Goal: Communication & Community: Answer question/provide support

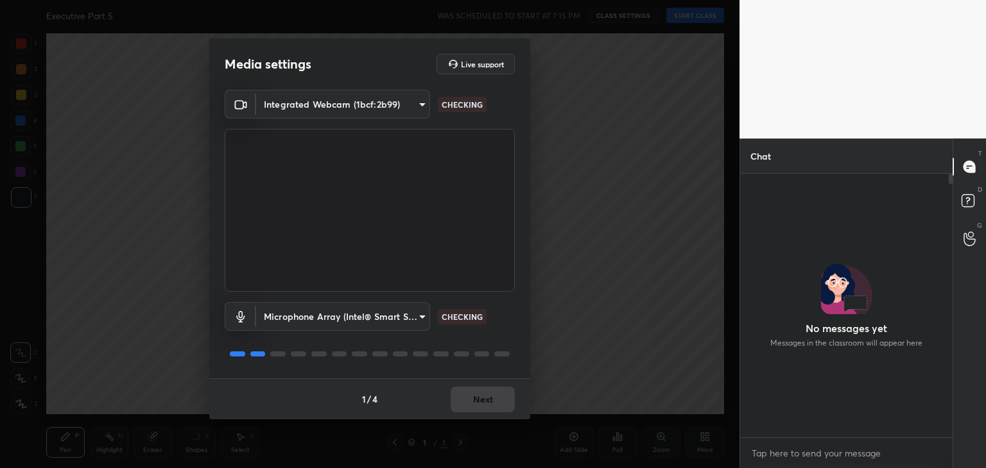
scroll to position [260, 209]
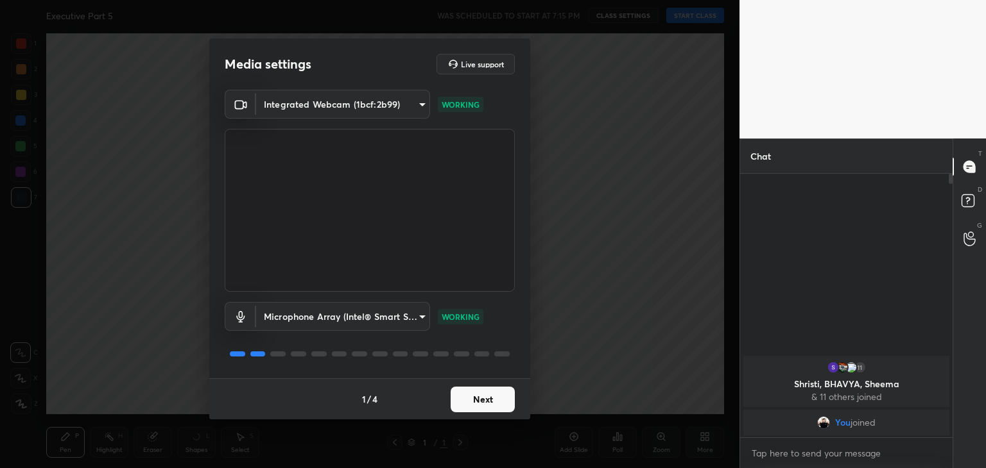
click at [488, 397] on button "Next" at bounding box center [483, 400] width 64 height 26
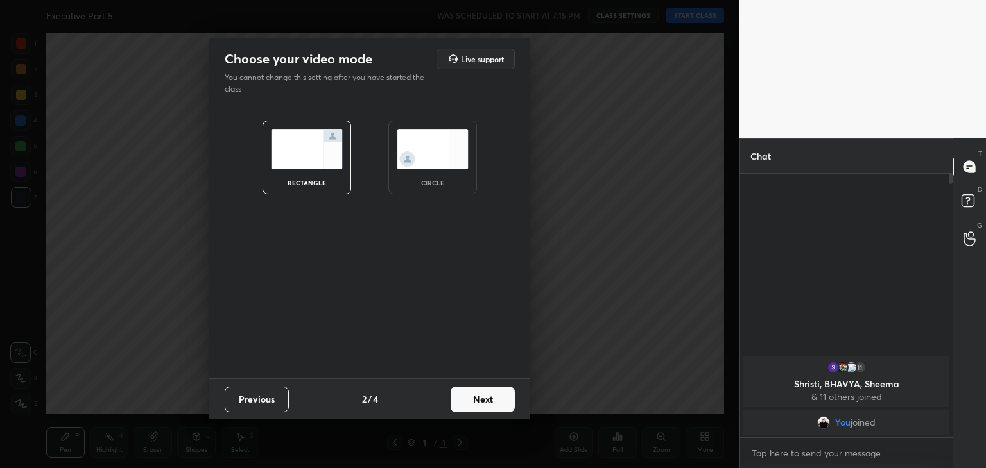
click at [443, 160] on img at bounding box center [433, 149] width 72 height 40
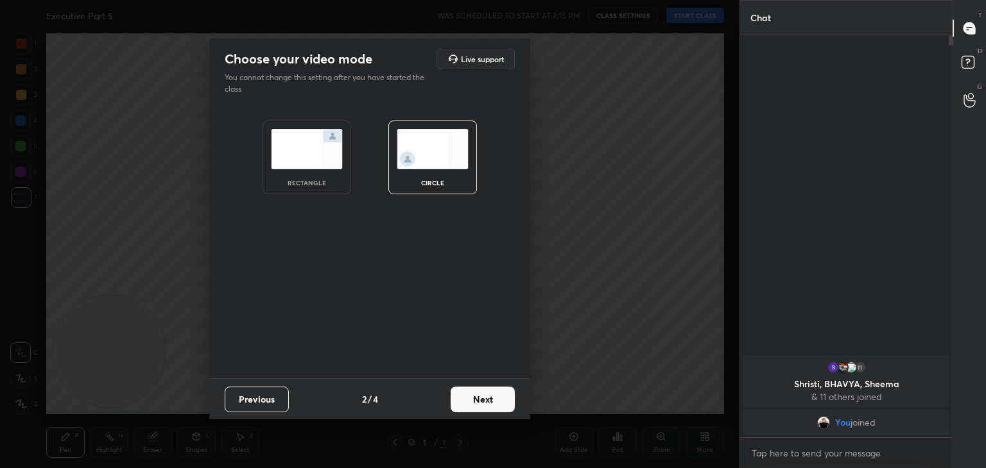
scroll to position [293, 209]
click at [495, 403] on button "Next" at bounding box center [483, 400] width 64 height 26
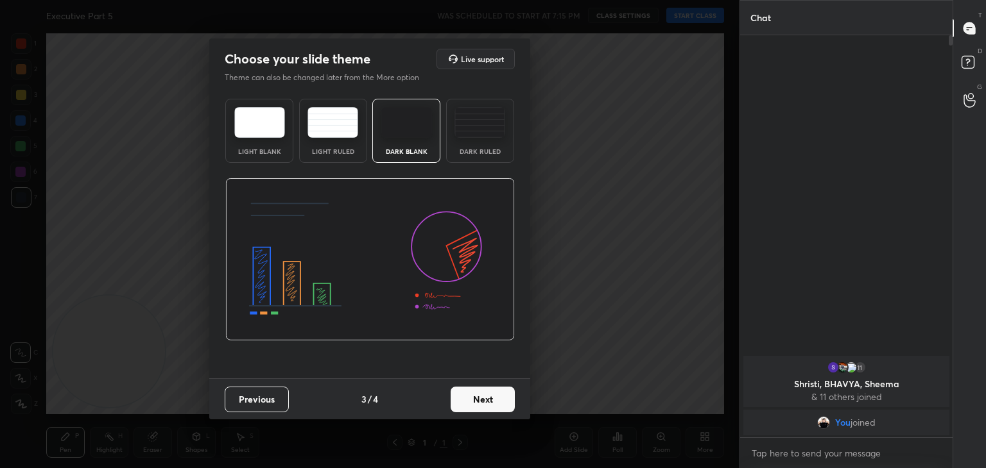
click at [495, 403] on button "Next" at bounding box center [483, 400] width 64 height 26
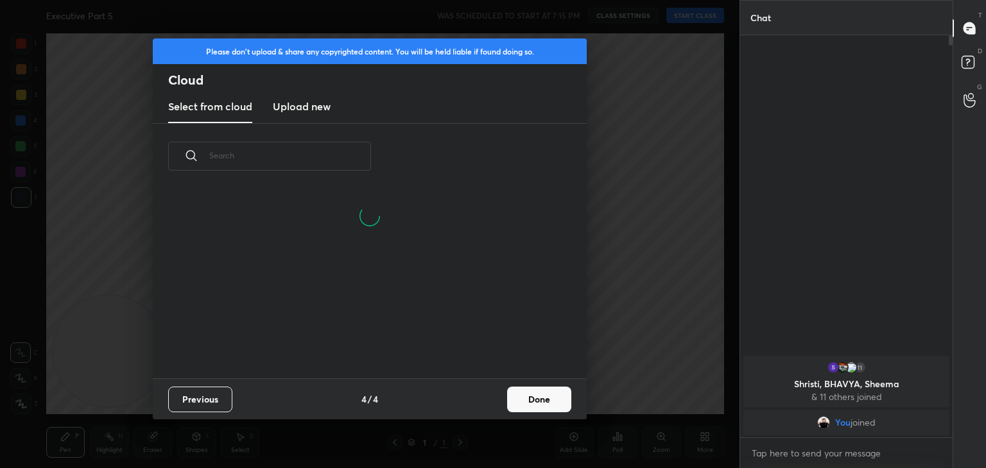
click at [316, 114] on h3 "Upload new" at bounding box center [302, 106] width 58 height 15
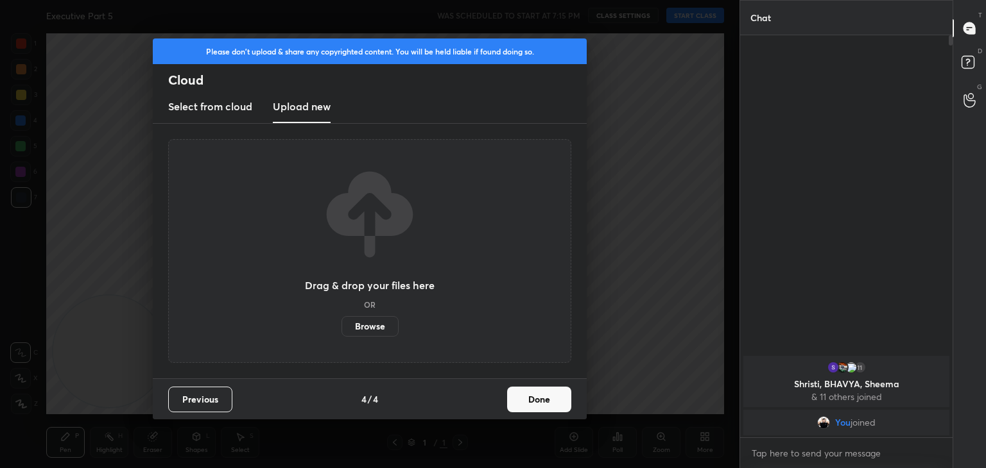
click at [377, 322] on label "Browse" at bounding box center [369, 326] width 57 height 21
click at [341, 322] on input "Browse" at bounding box center [341, 326] width 0 height 21
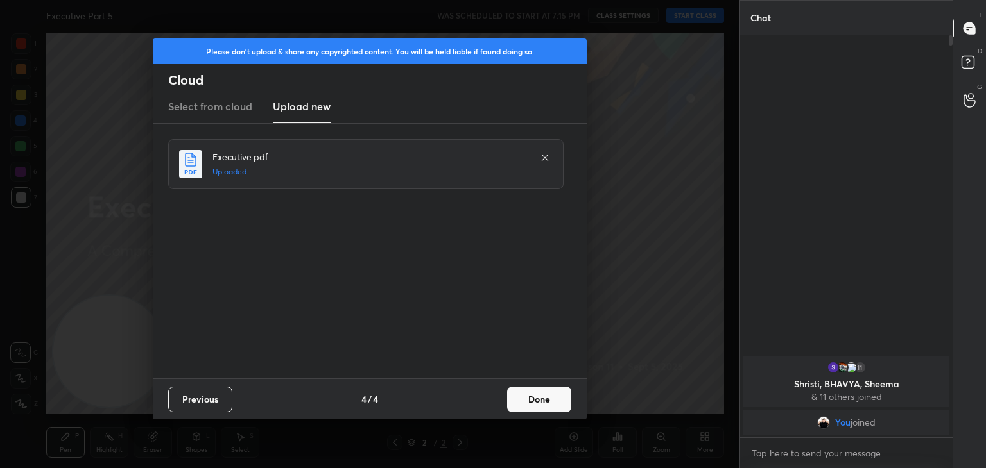
click at [544, 401] on button "Done" at bounding box center [539, 400] width 64 height 26
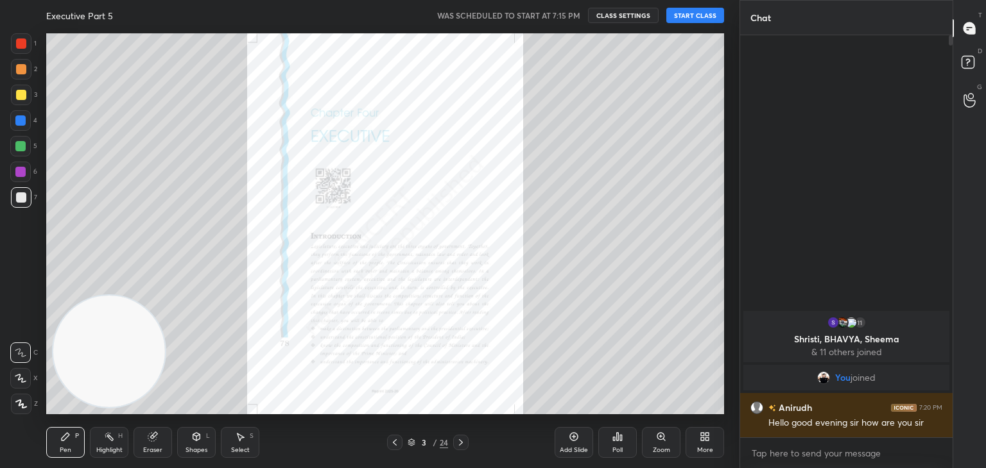
click at [699, 15] on button "START CLASS" at bounding box center [695, 15] width 58 height 15
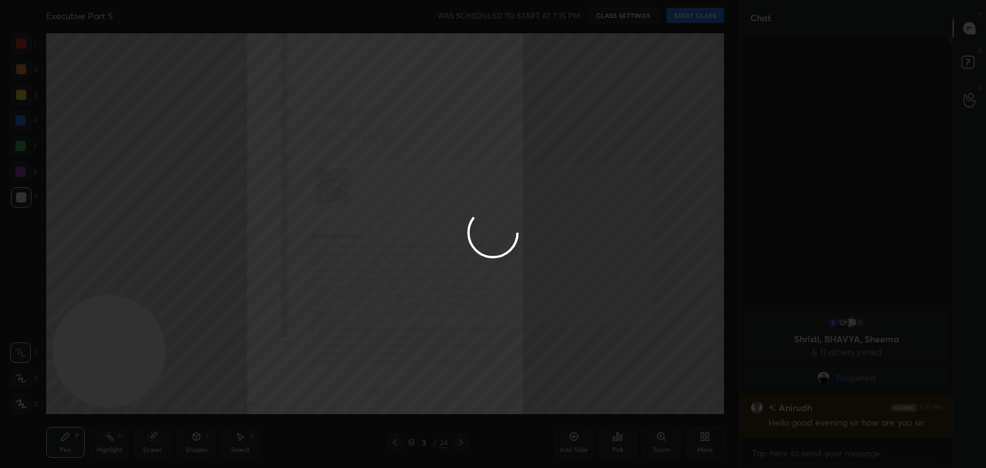
type textarea "x"
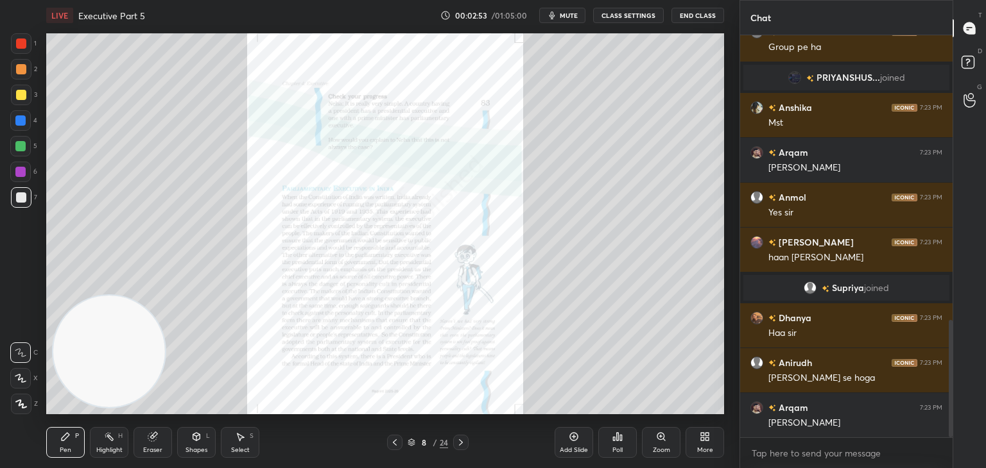
scroll to position [981, 0]
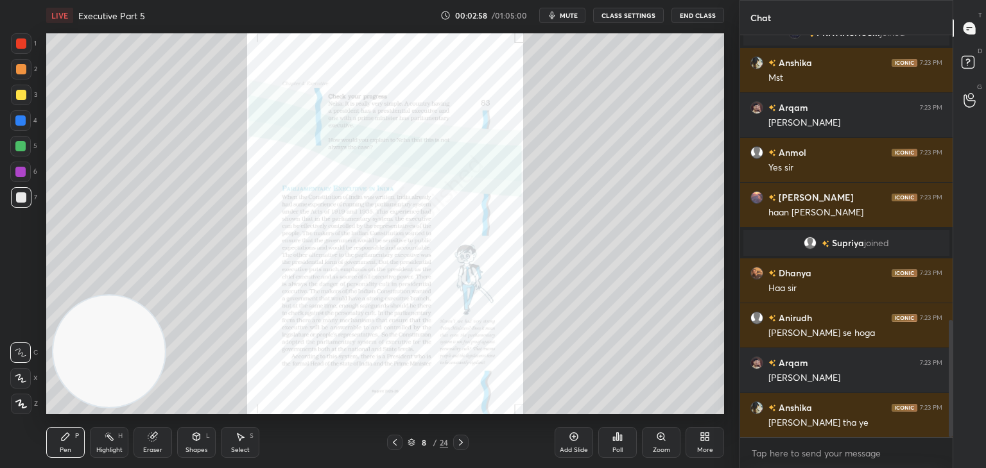
click at [665, 440] on icon at bounding box center [664, 440] width 2 height 2
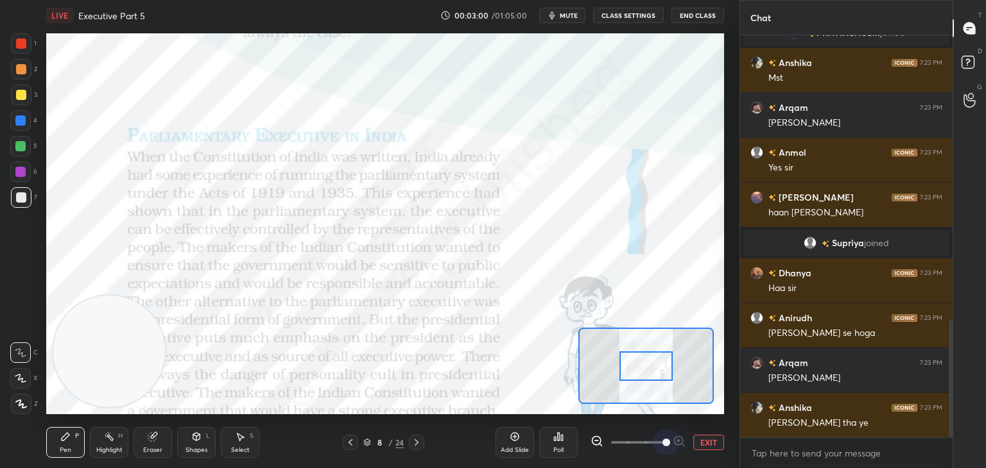
drag, startPoint x: 626, startPoint y: 443, endPoint x: 692, endPoint y: 440, distance: 65.5
click at [692, 440] on div "EXIT" at bounding box center [656, 442] width 133 height 15
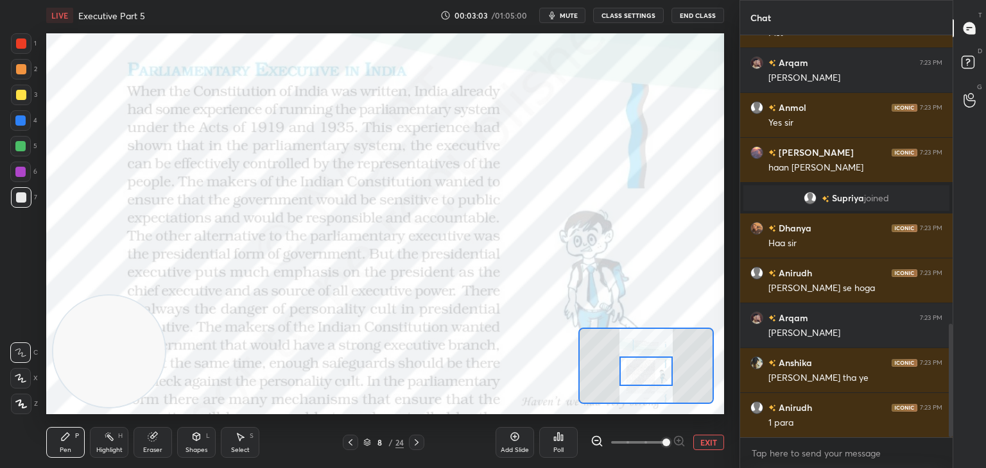
click at [642, 365] on div at bounding box center [645, 372] width 53 height 30
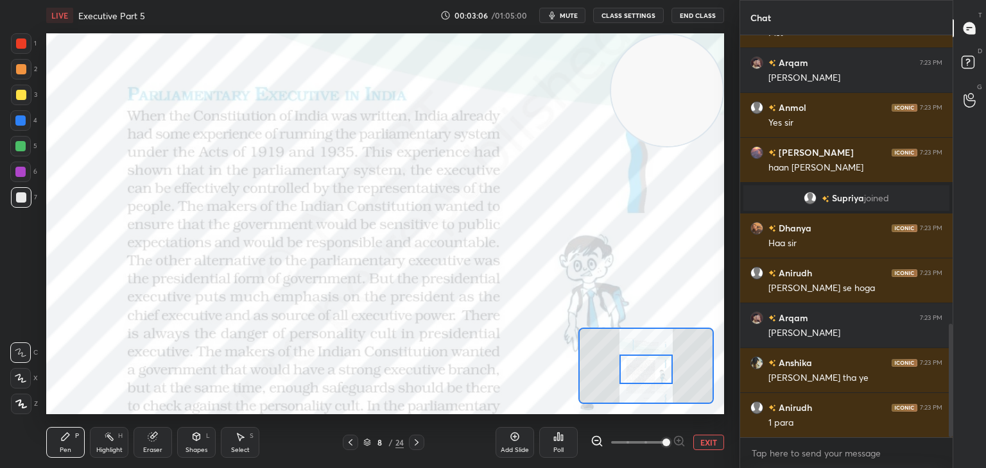
drag, startPoint x: 98, startPoint y: 357, endPoint x: 700, endPoint y: -13, distance: 707.3
click at [700, 0] on html "1 2 3 4 5 6 7 C X Z C X Z E E Erase all H H LIVE Executive Part 5 00:03:06 / 01…" at bounding box center [493, 0] width 986 height 0
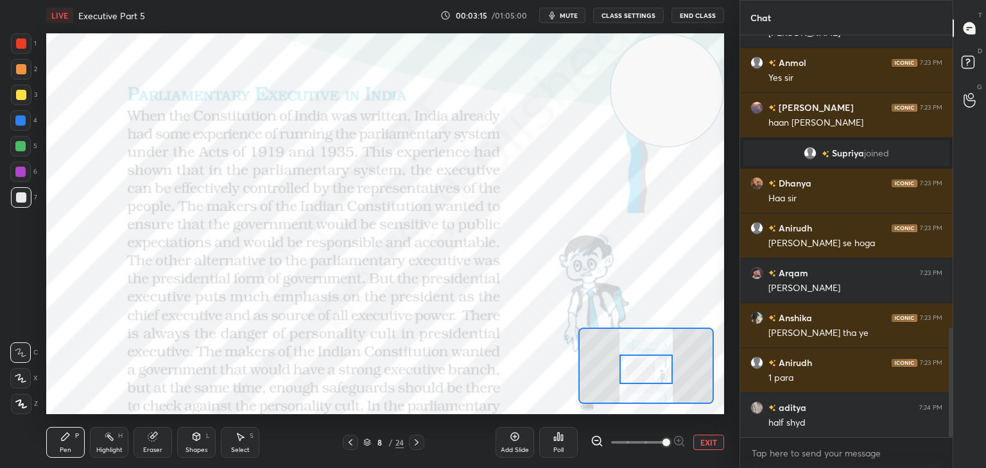
click at [23, 47] on div at bounding box center [21, 44] width 10 height 10
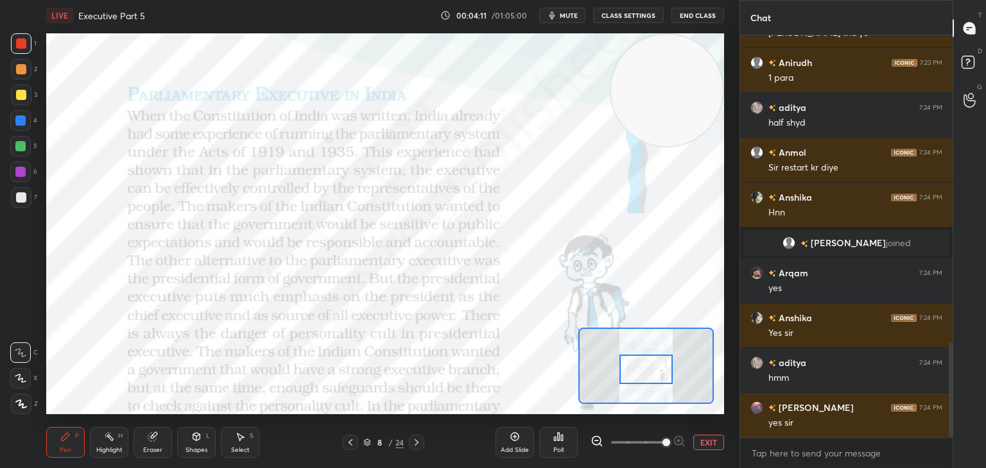
scroll to position [1300, 0]
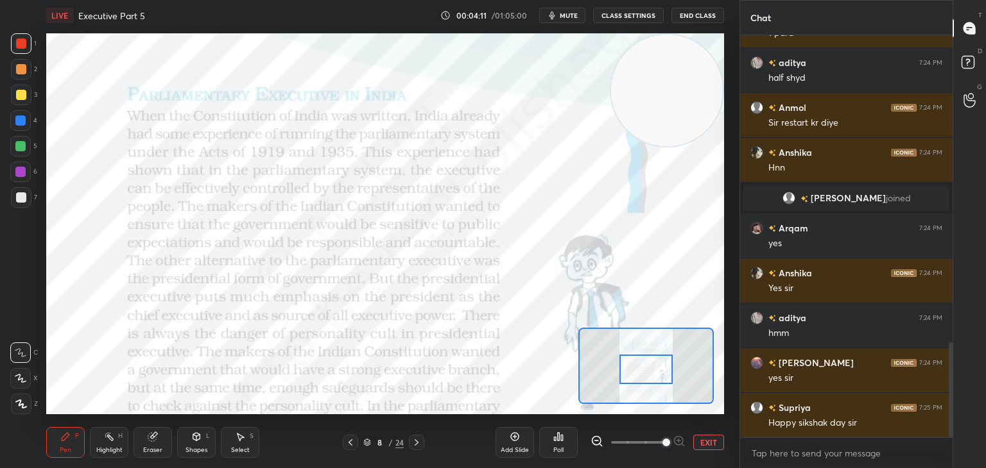
click at [611, 58] on video at bounding box center [667, 91] width 112 height 112
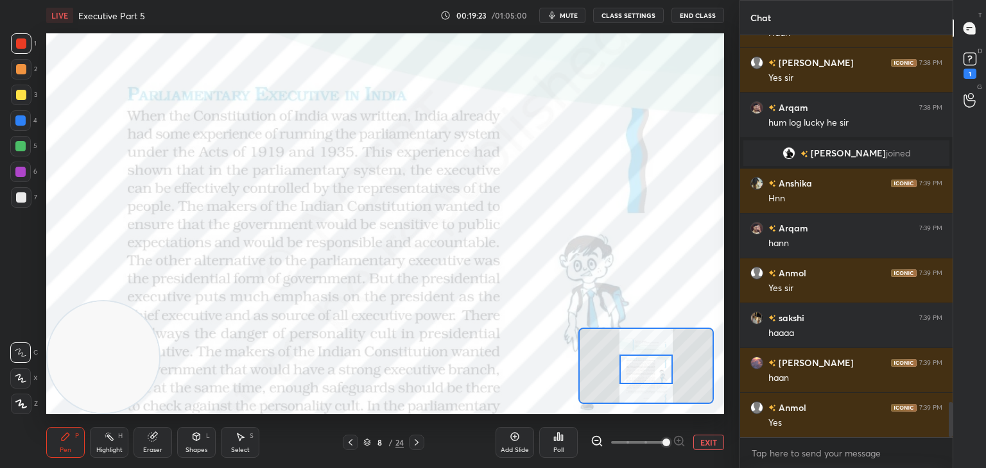
scroll to position [4255, 0]
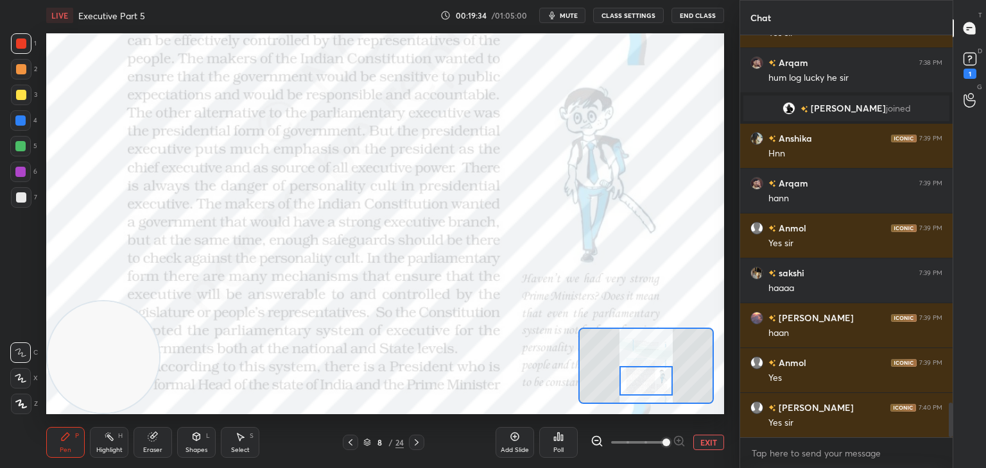
drag, startPoint x: 649, startPoint y: 371, endPoint x: 649, endPoint y: 382, distance: 11.6
click at [649, 382] on div at bounding box center [645, 381] width 53 height 30
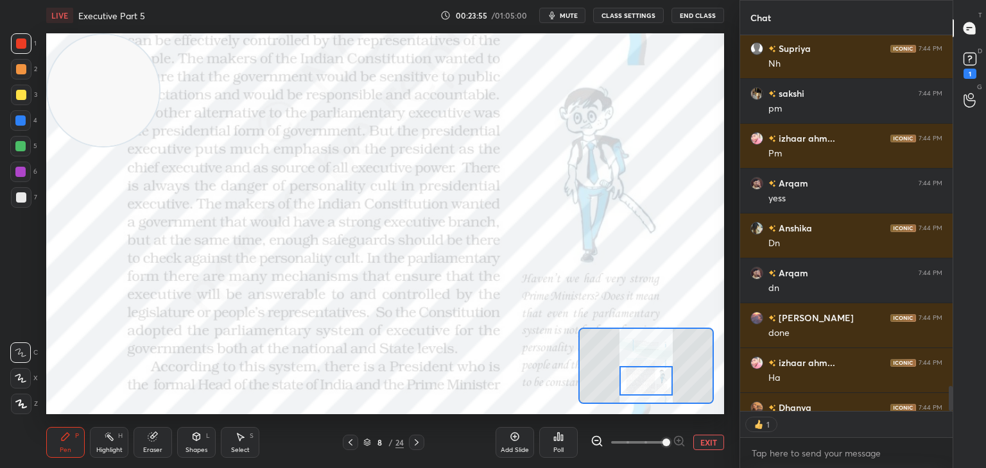
scroll to position [4, 4]
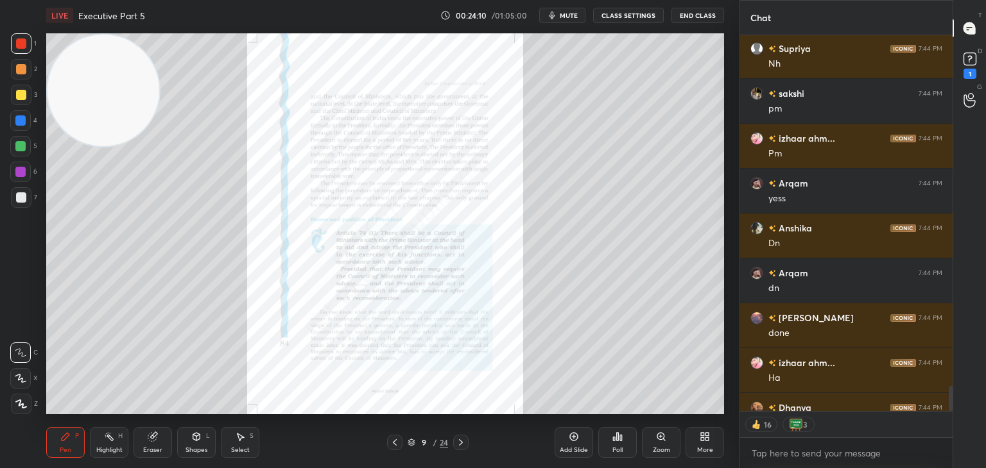
click at [665, 439] on icon at bounding box center [661, 437] width 10 height 10
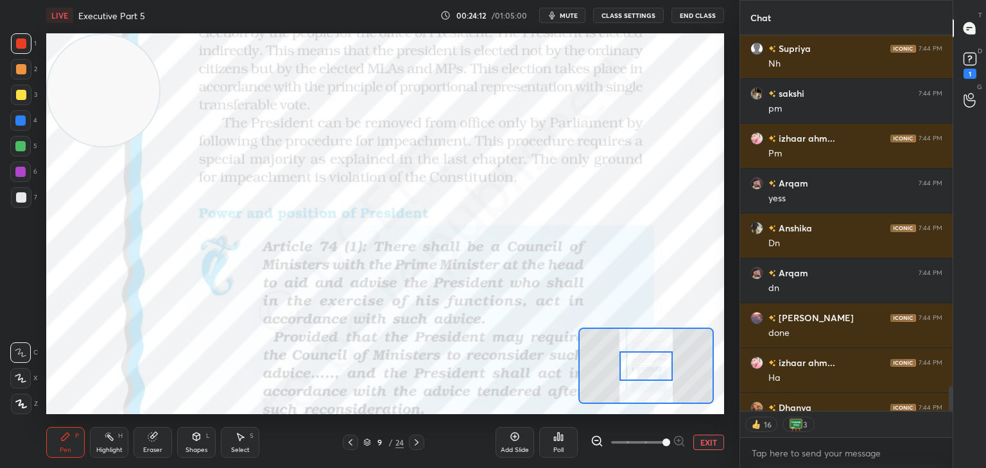
click at [642, 357] on div at bounding box center [645, 367] width 53 height 30
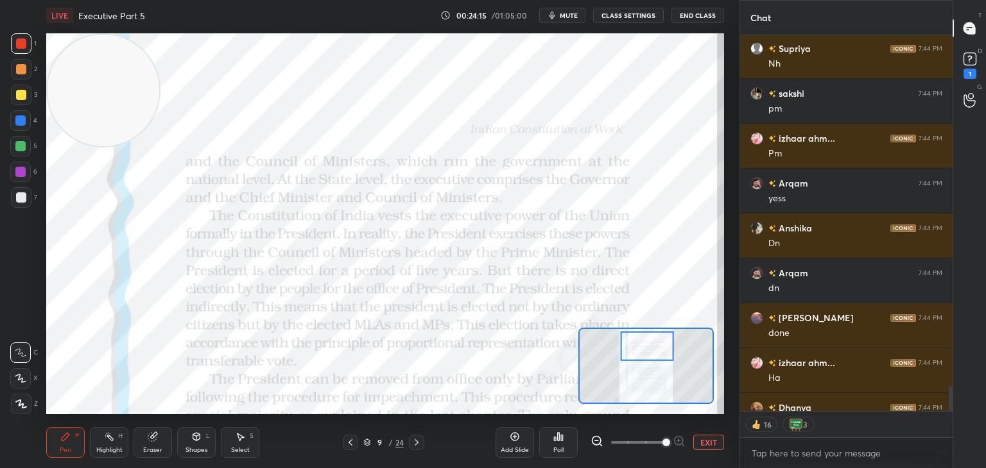
click at [636, 354] on div at bounding box center [647, 346] width 53 height 30
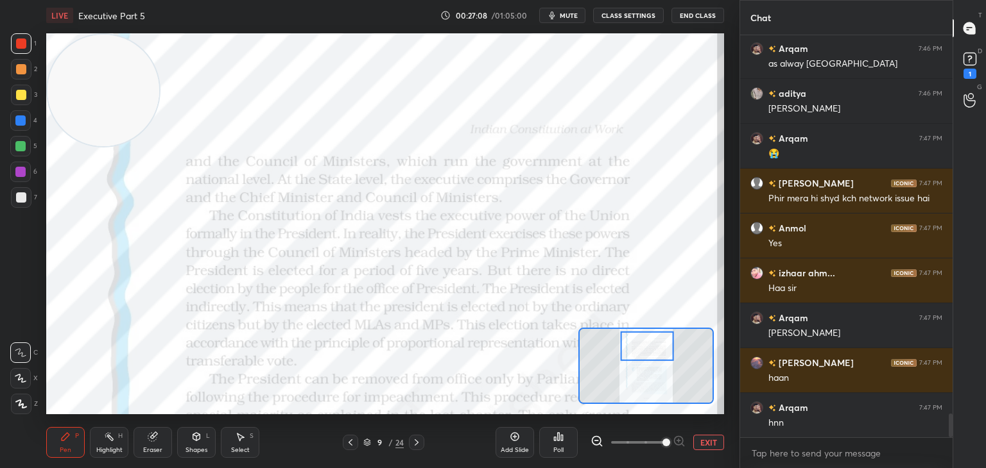
scroll to position [6482, 0]
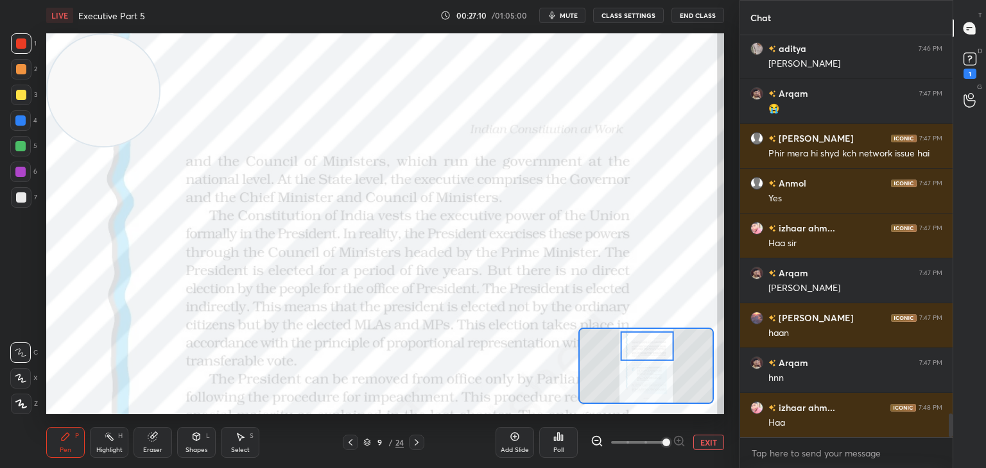
click at [515, 442] on icon at bounding box center [515, 437] width 10 height 10
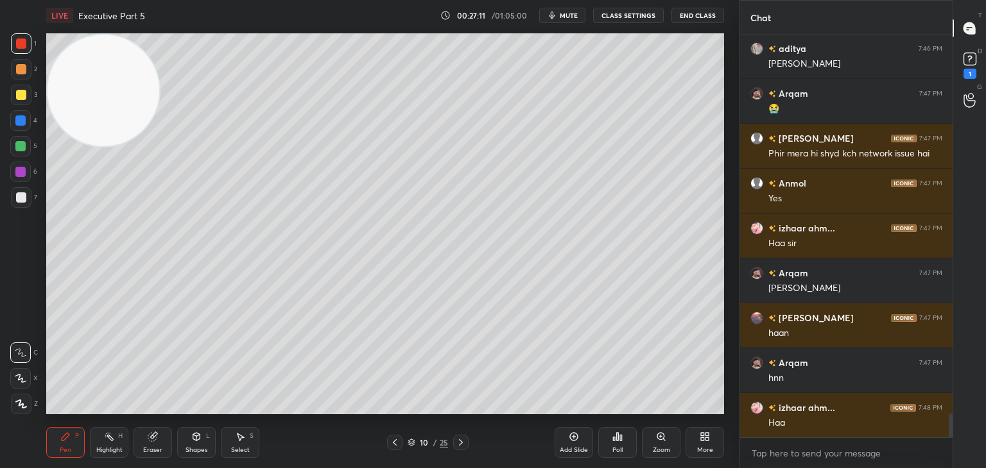
scroll to position [6527, 0]
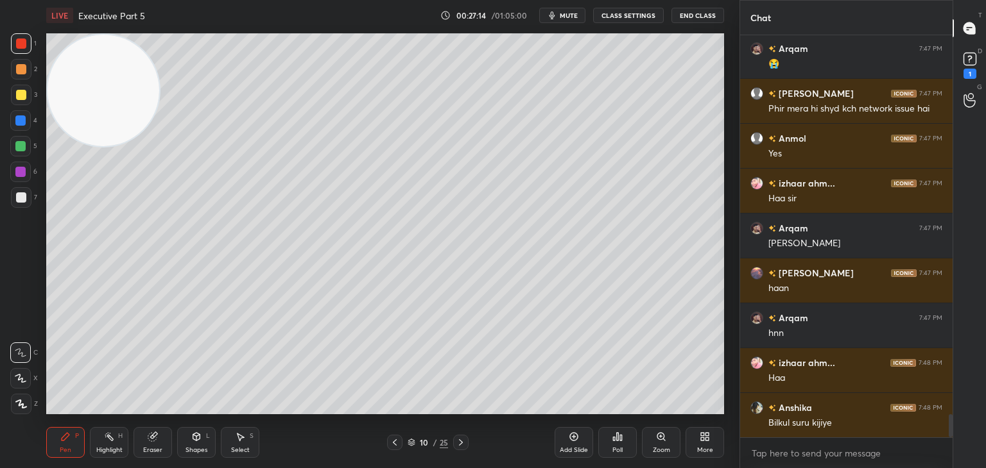
click at [157, 442] on icon at bounding box center [153, 437] width 10 height 10
click at [60, 442] on icon at bounding box center [65, 437] width 10 height 10
click at [23, 406] on icon at bounding box center [21, 404] width 12 height 9
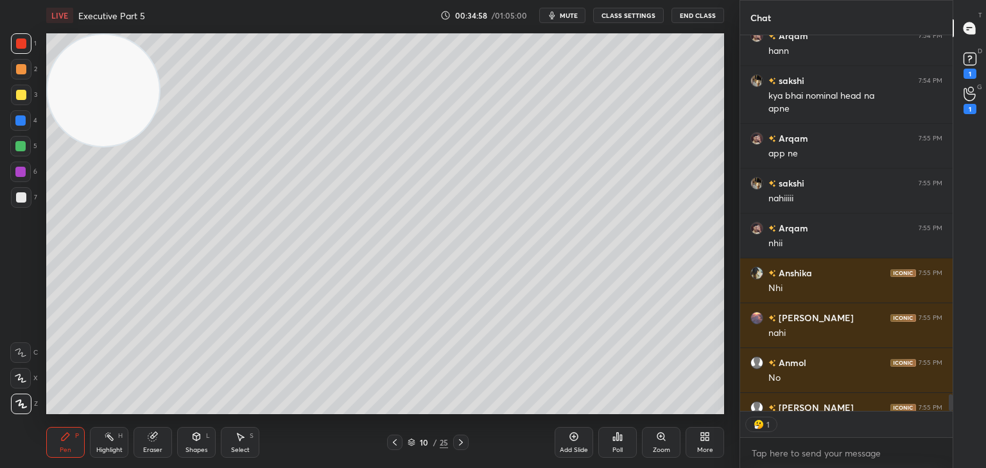
scroll to position [8845, 0]
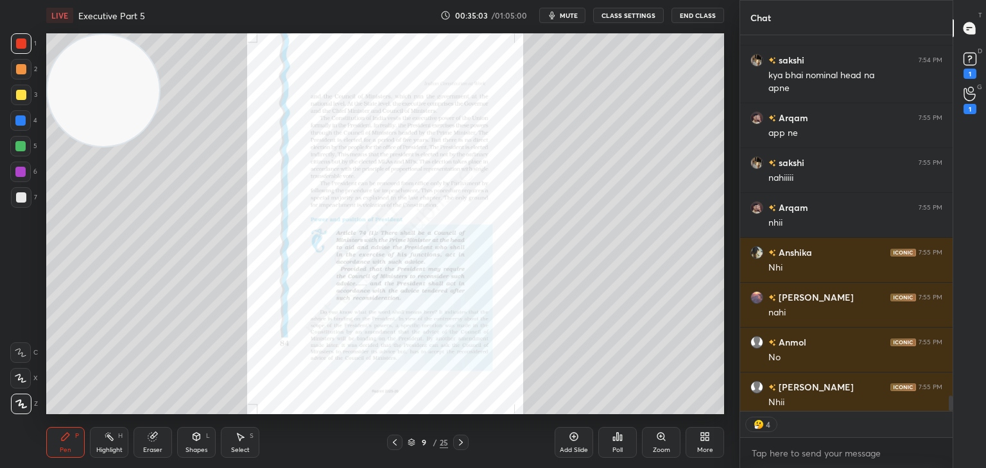
click at [665, 441] on icon at bounding box center [661, 437] width 10 height 10
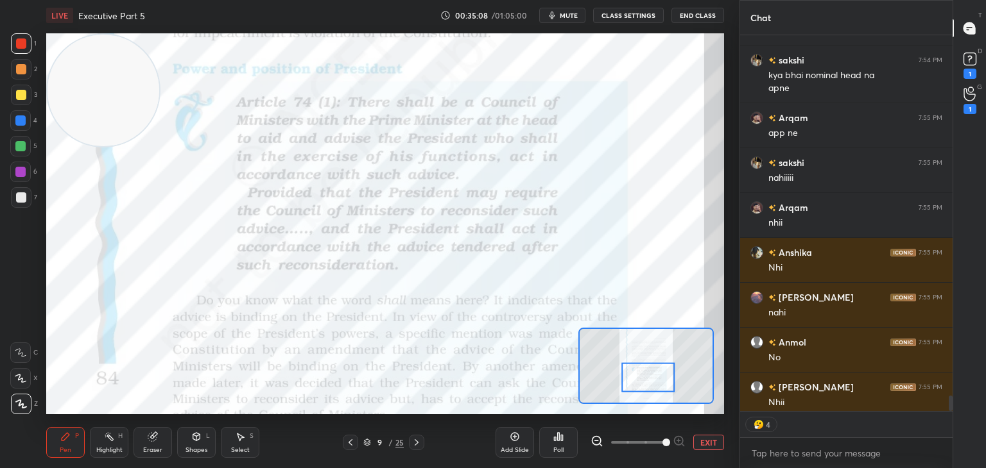
click at [26, 350] on icon at bounding box center [21, 352] width 12 height 9
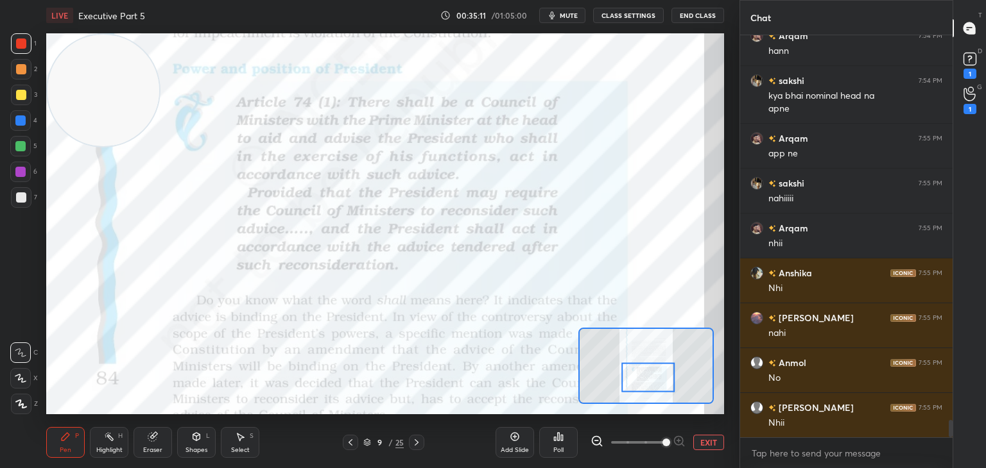
scroll to position [8824, 0]
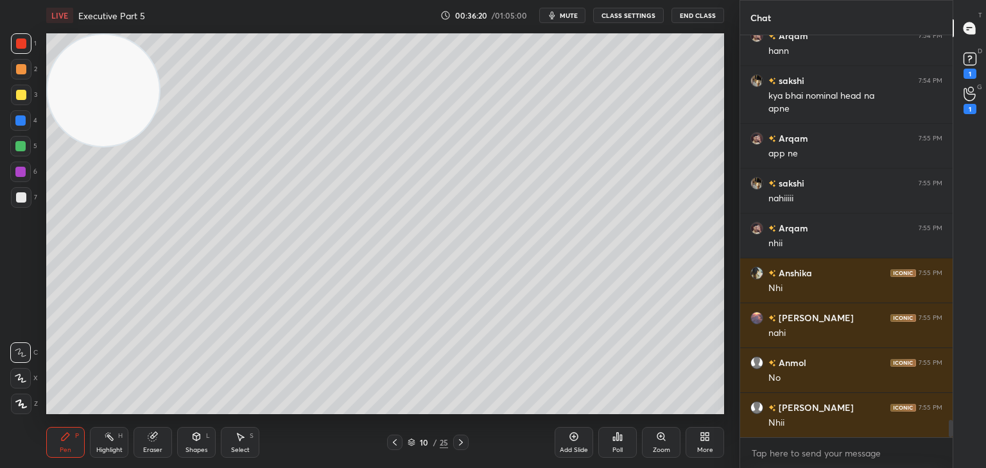
click at [21, 71] on div at bounding box center [21, 69] width 10 height 10
click at [157, 430] on div "Eraser" at bounding box center [152, 442] width 39 height 31
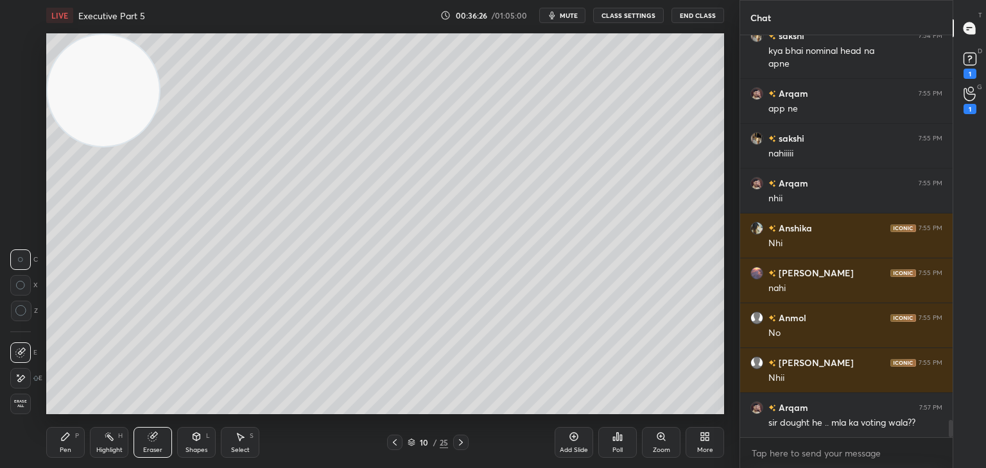
click at [64, 441] on icon at bounding box center [66, 437] width 8 height 8
click at [21, 404] on icon at bounding box center [21, 404] width 10 height 8
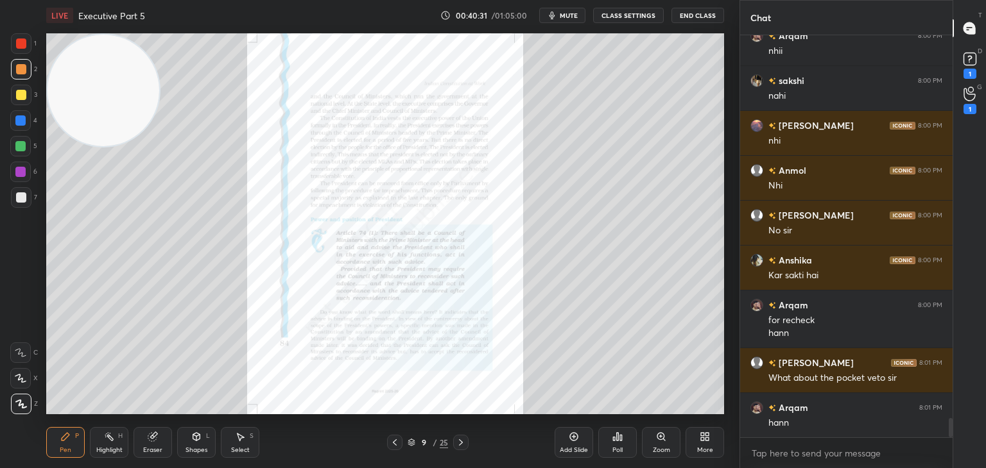
scroll to position [8135, 0]
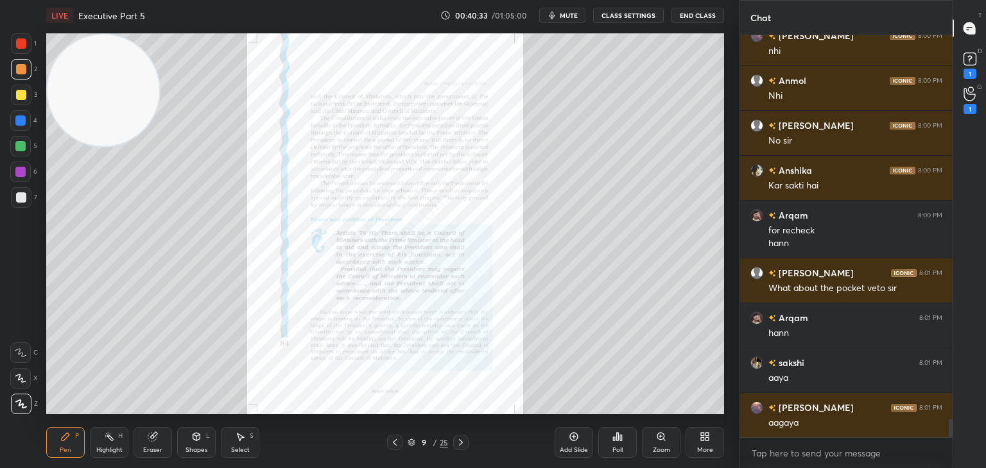
click at [660, 438] on icon at bounding box center [660, 436] width 0 height 3
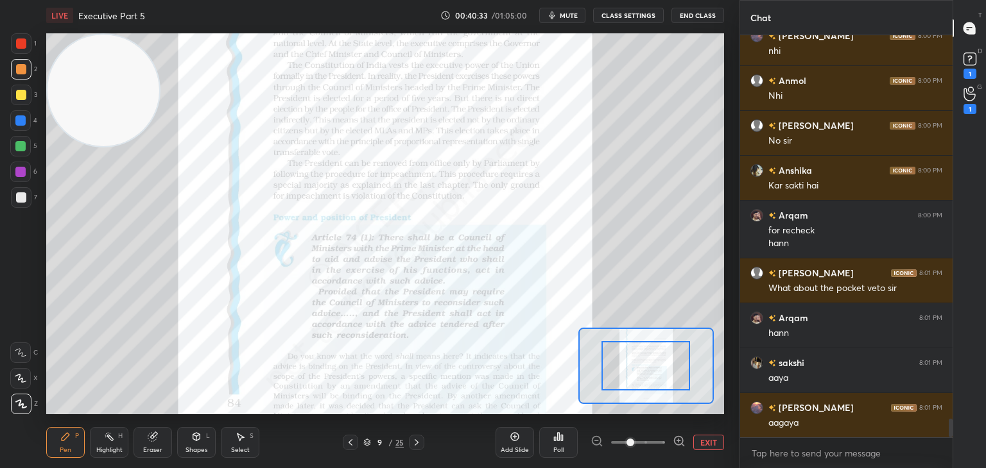
scroll to position [8225, 0]
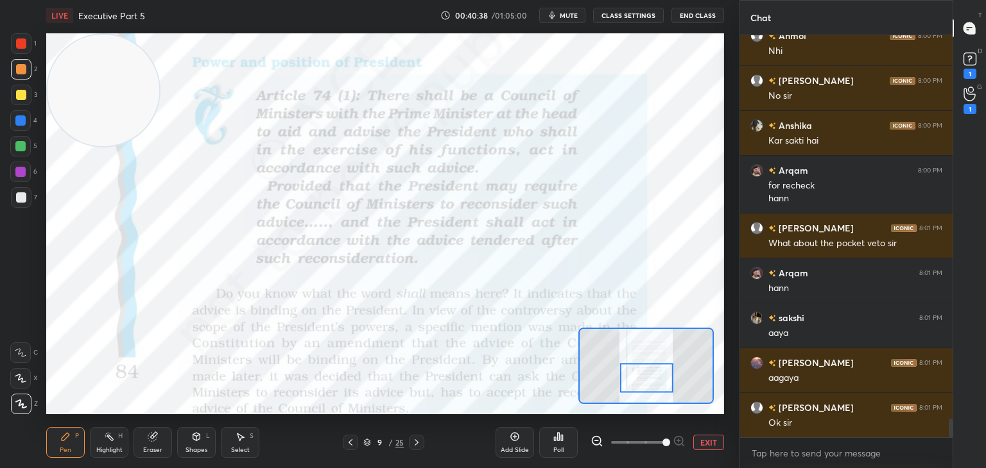
click at [21, 354] on icon at bounding box center [21, 352] width 12 height 9
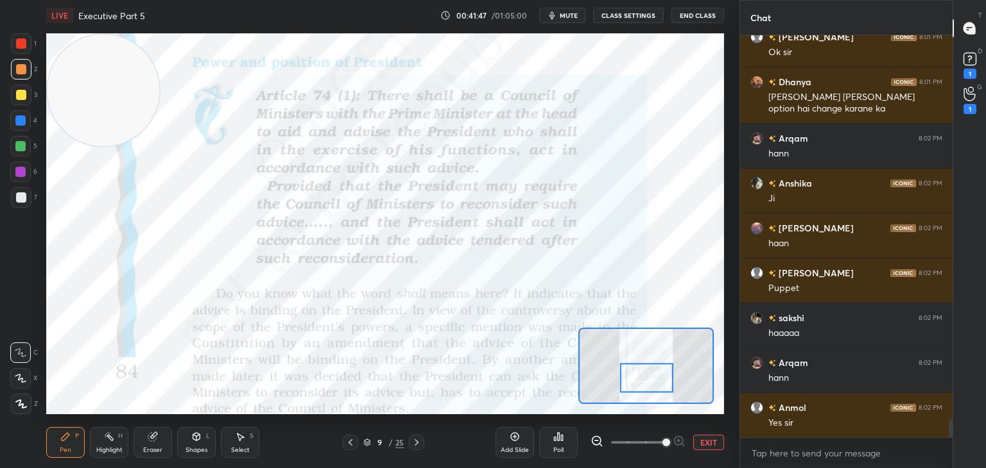
scroll to position [8651, 0]
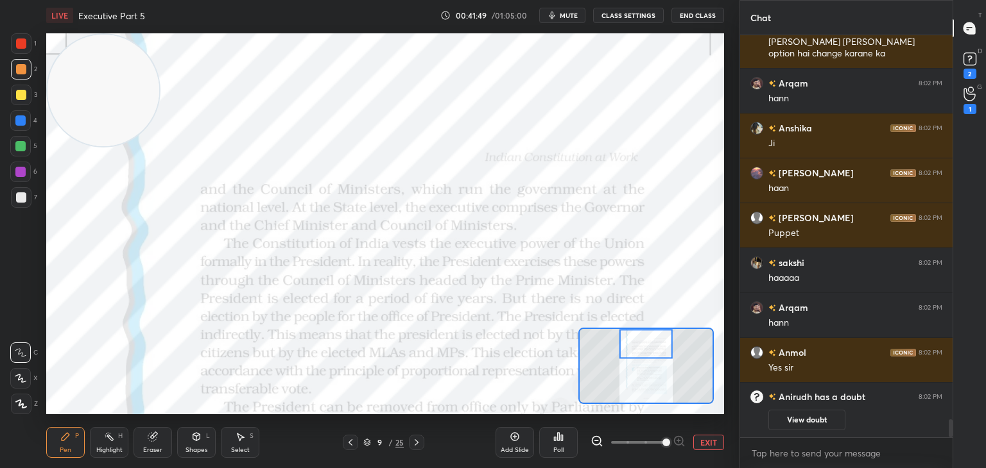
drag, startPoint x: 660, startPoint y: 379, endPoint x: 659, endPoint y: 345, distance: 34.0
click at [659, 345] on div at bounding box center [645, 344] width 53 height 30
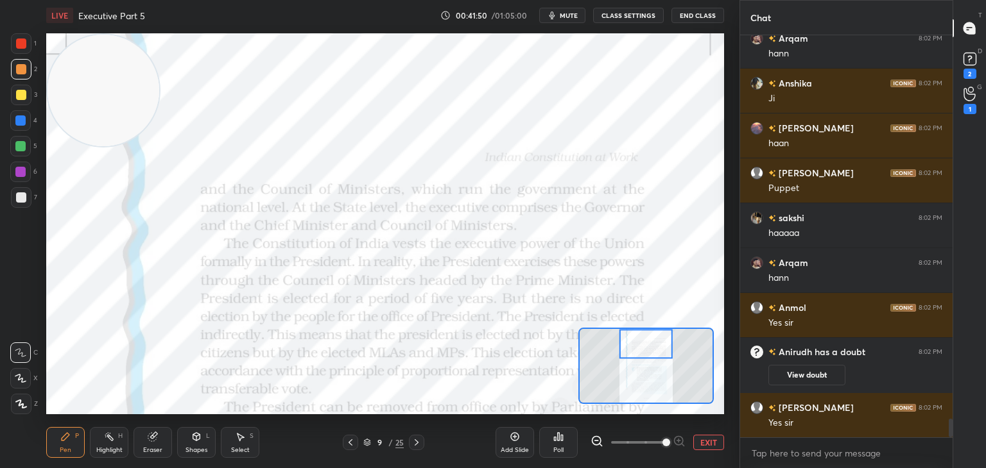
scroll to position [8417, 0]
click at [973, 64] on rect at bounding box center [969, 59] width 12 height 12
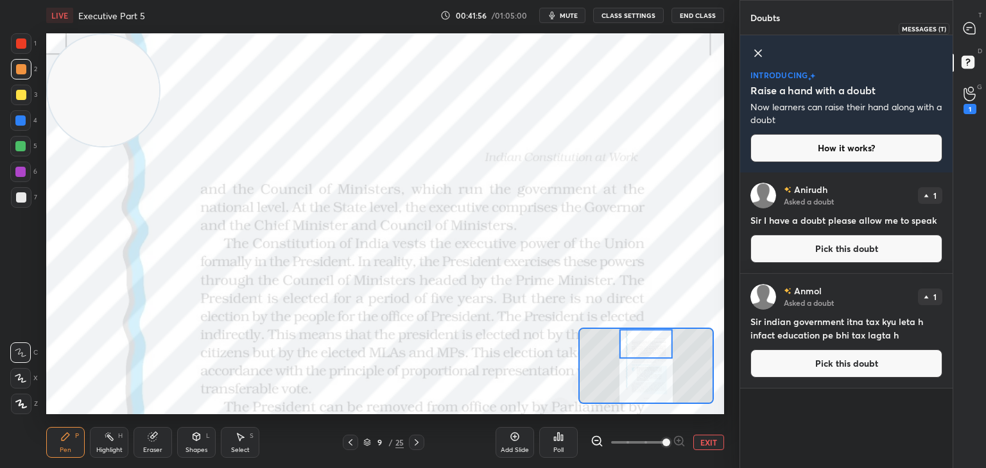
click at [970, 26] on icon at bounding box center [969, 28] width 12 height 12
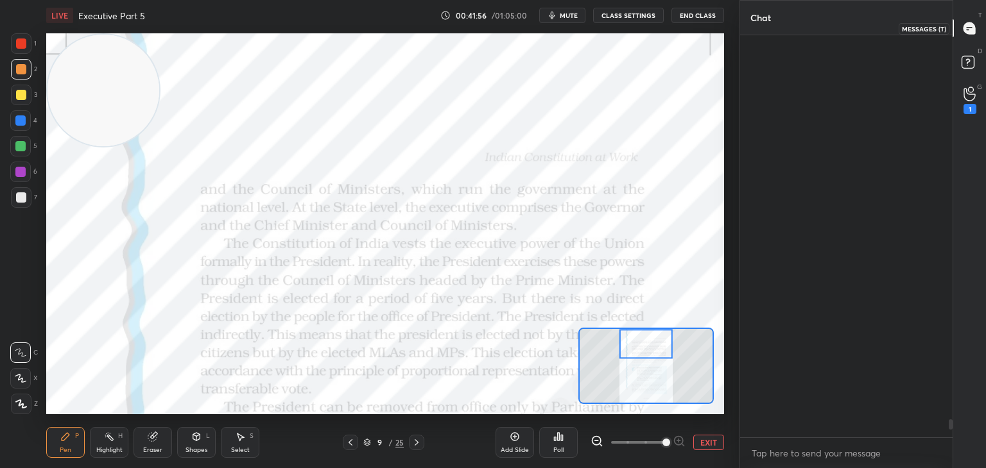
scroll to position [399, 209]
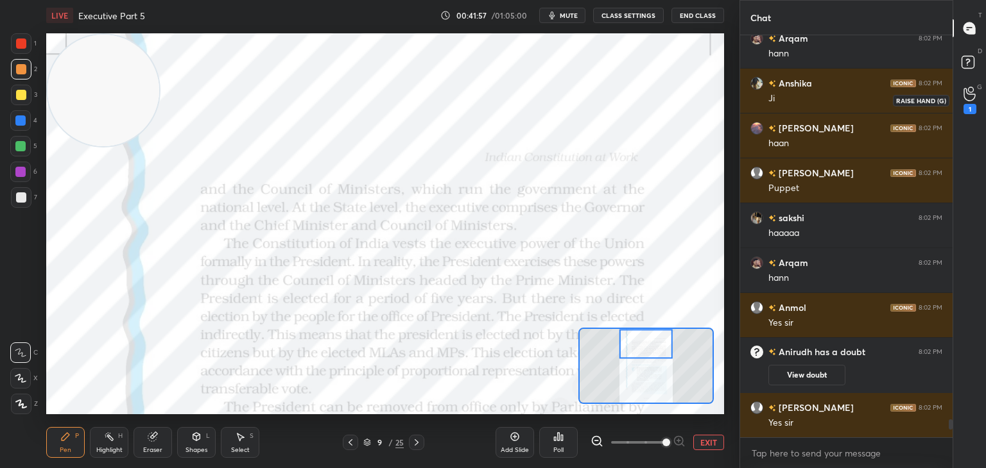
click at [965, 103] on div "1" at bounding box center [969, 101] width 13 height 28
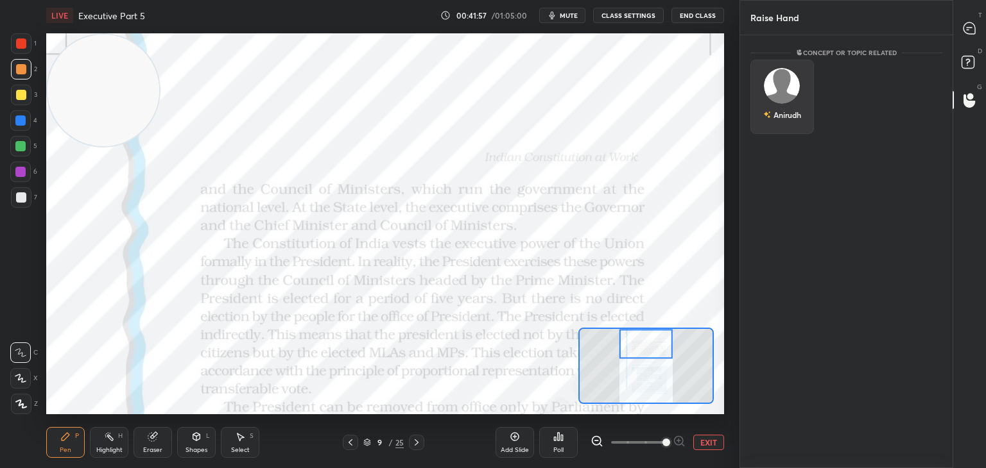
click at [780, 94] on div "Anirudh" at bounding box center [782, 97] width 64 height 74
click at [790, 124] on button "INVITE" at bounding box center [782, 124] width 52 height 17
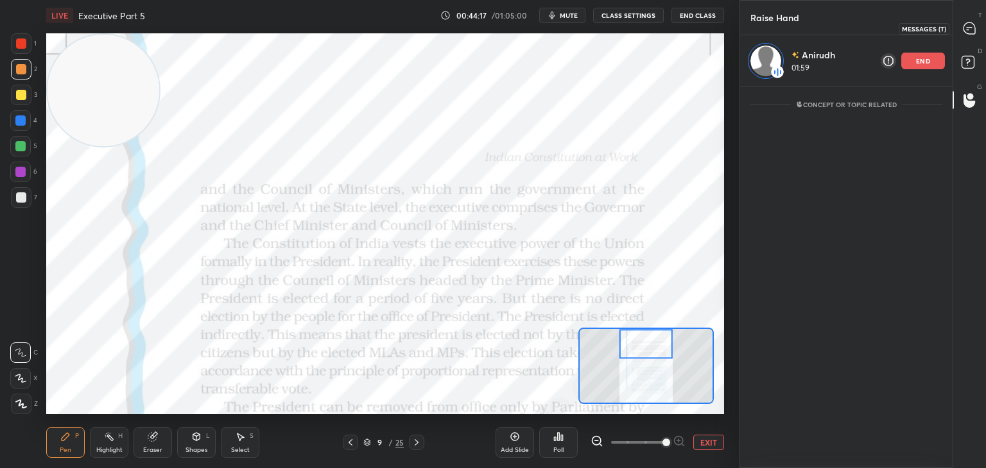
click at [970, 30] on icon at bounding box center [969, 28] width 12 height 12
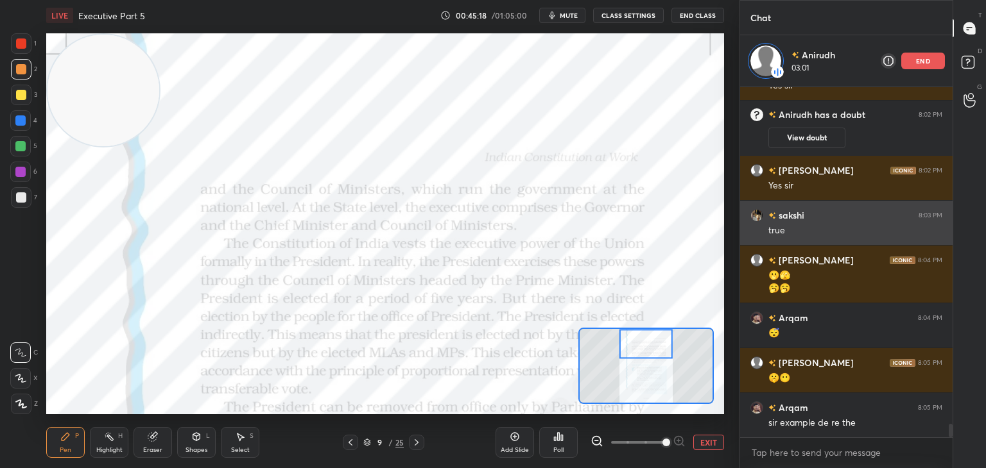
scroll to position [8942, 0]
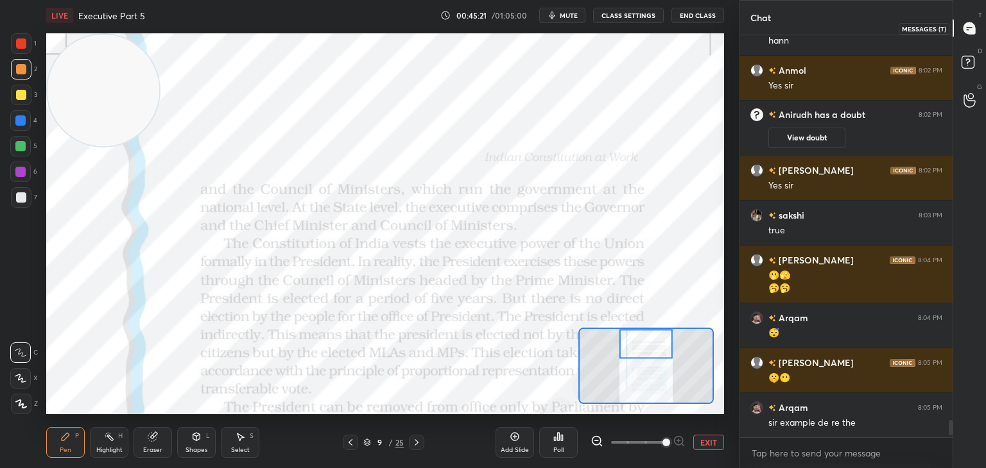
click at [972, 26] on icon at bounding box center [969, 28] width 12 height 12
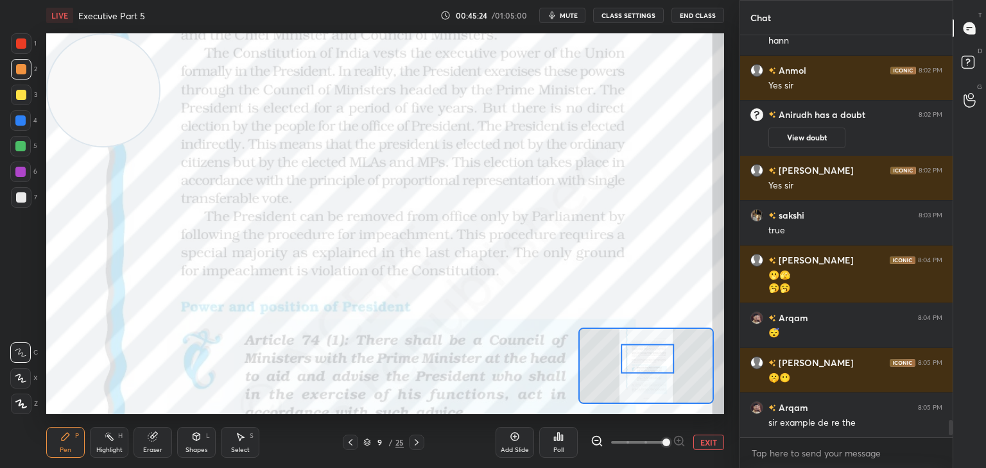
scroll to position [8987, 0]
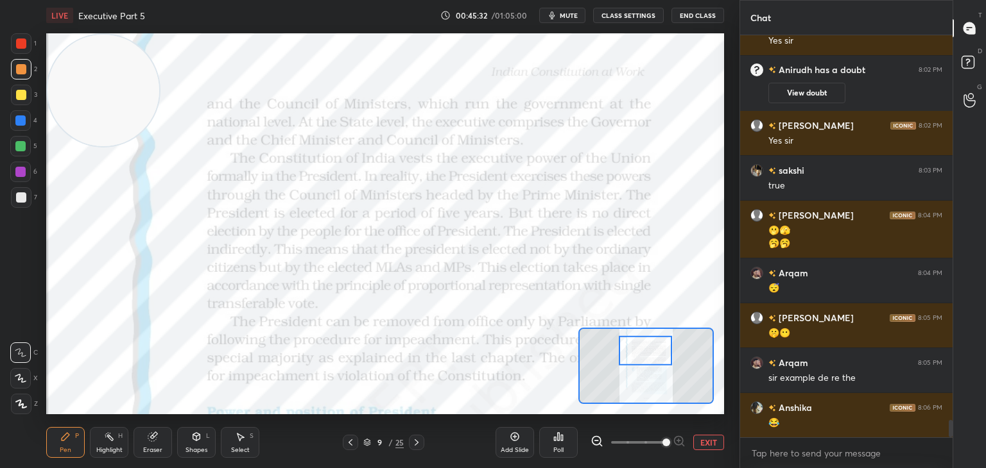
click at [22, 42] on div at bounding box center [21, 44] width 10 height 10
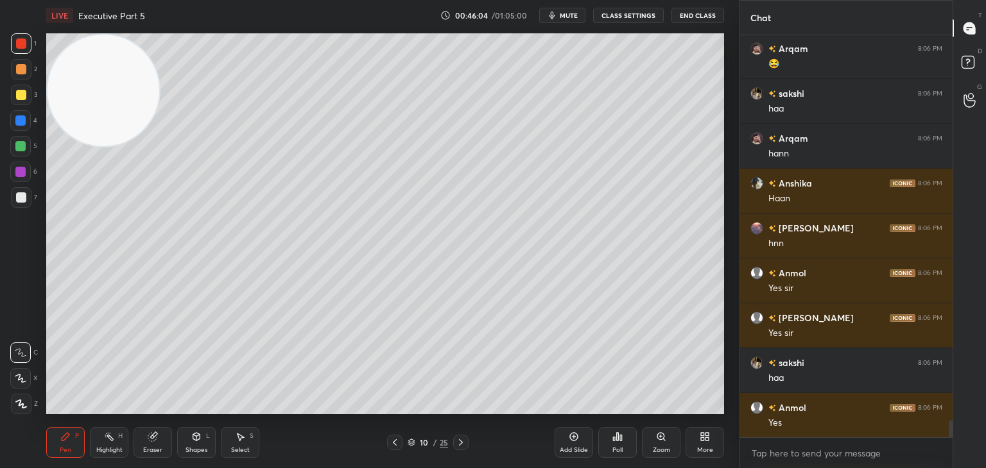
scroll to position [9436, 0]
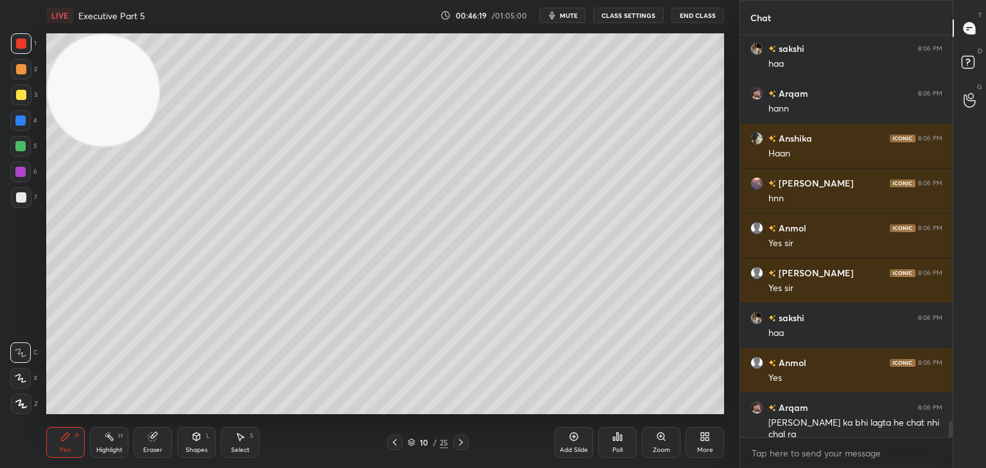
click at [574, 437] on icon at bounding box center [574, 437] width 4 height 4
click at [156, 445] on div "Eraser" at bounding box center [152, 442] width 39 height 31
click at [19, 402] on span "Erase all" at bounding box center [20, 404] width 19 height 9
click at [69, 441] on icon at bounding box center [65, 437] width 10 height 10
click at [22, 406] on icon at bounding box center [21, 404] width 10 height 8
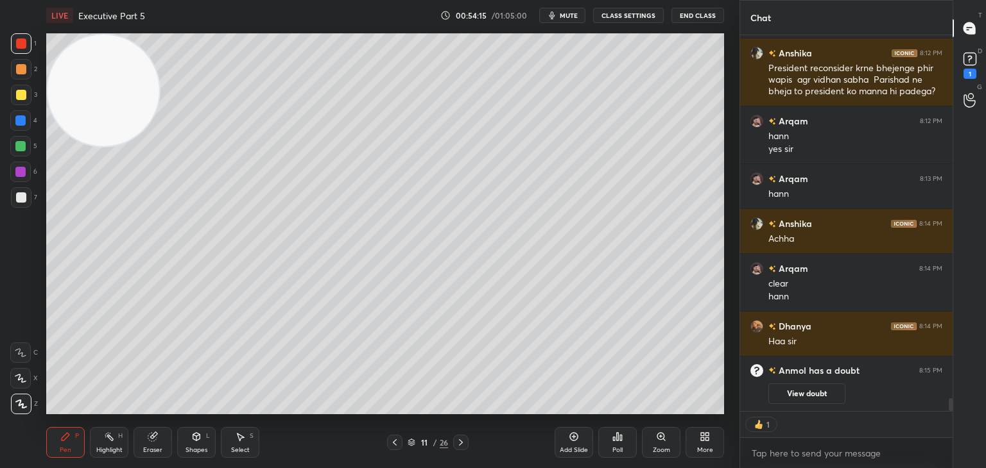
scroll to position [9679, 0]
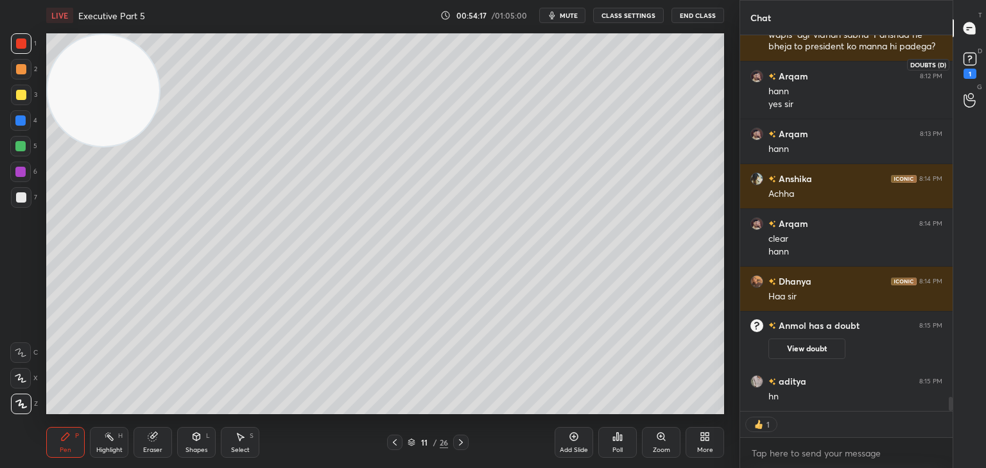
click at [970, 60] on rect at bounding box center [969, 59] width 12 height 12
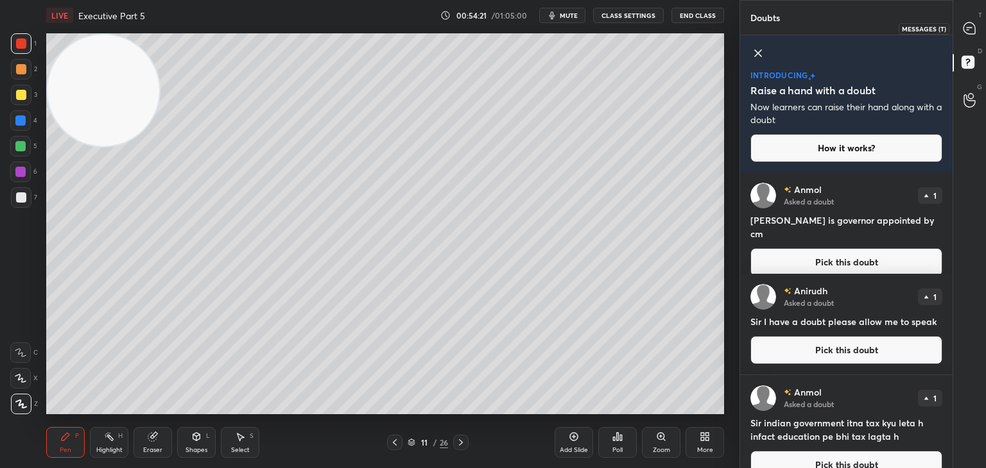
click at [978, 27] on div at bounding box center [970, 28] width 26 height 23
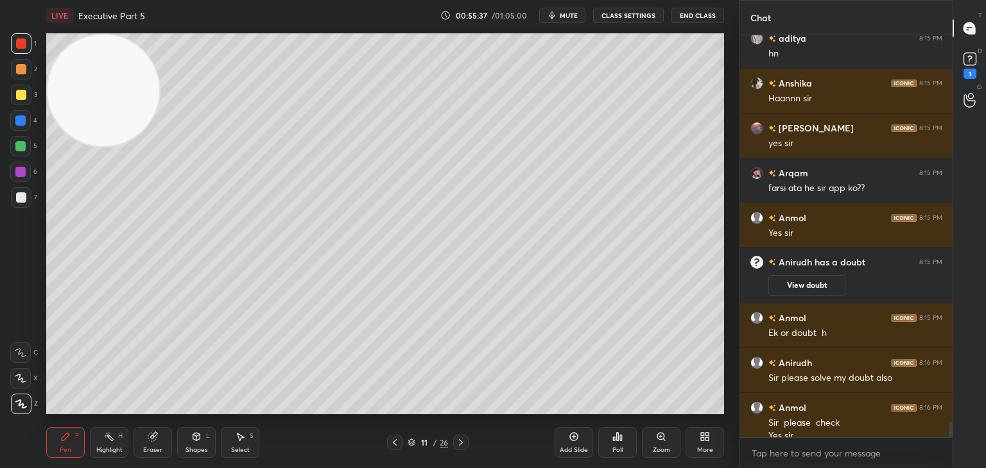
scroll to position [9984, 0]
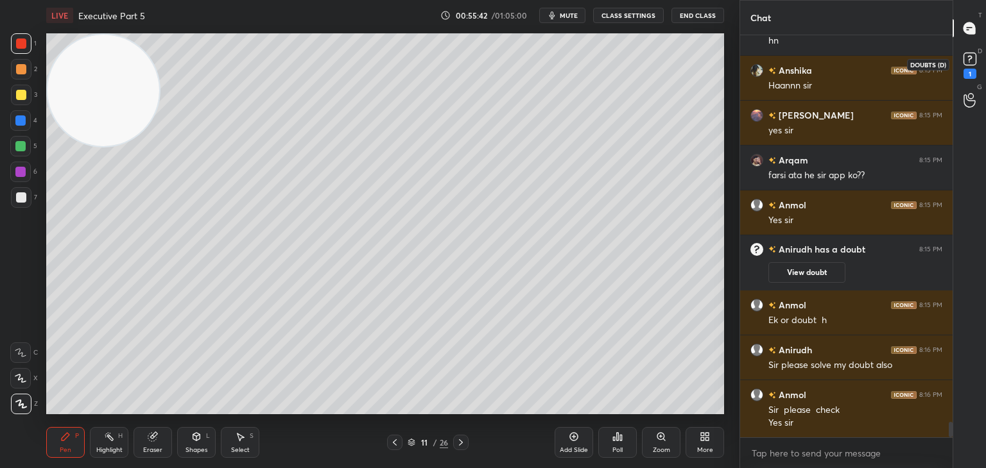
click at [970, 60] on rect at bounding box center [969, 59] width 12 height 12
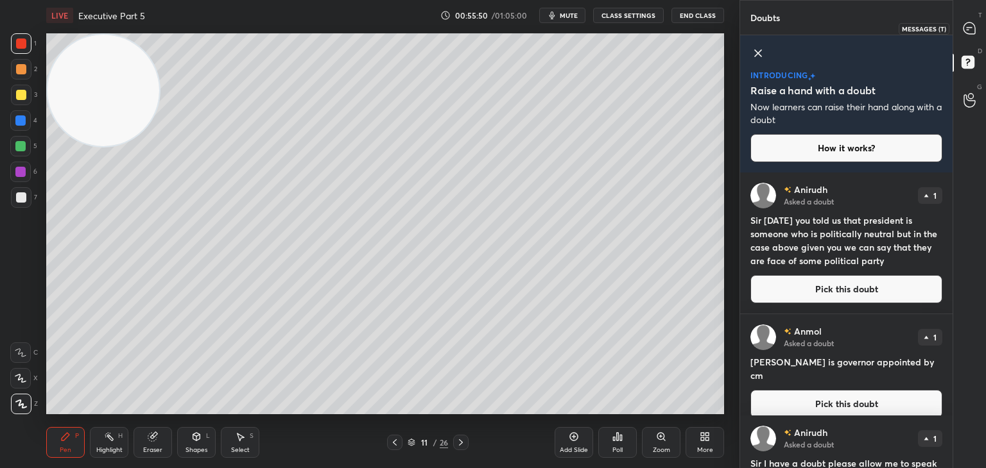
click at [973, 24] on icon at bounding box center [969, 28] width 12 height 12
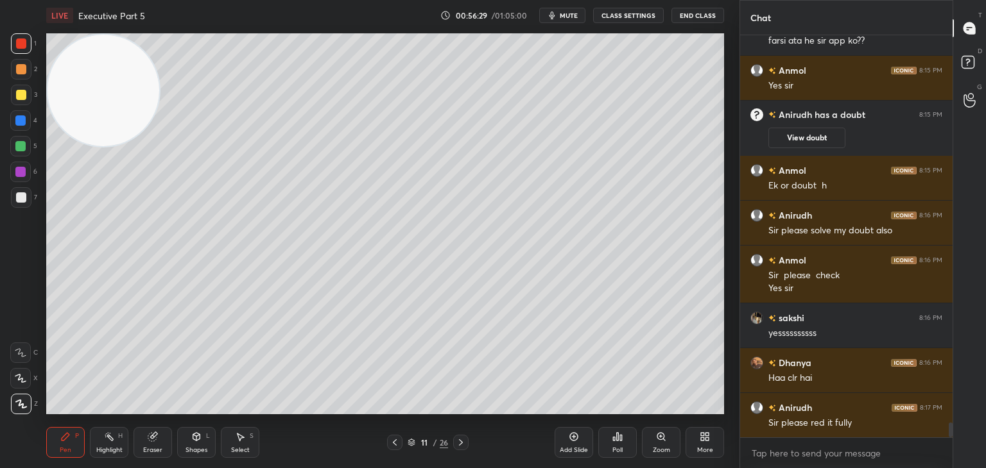
scroll to position [10452, 0]
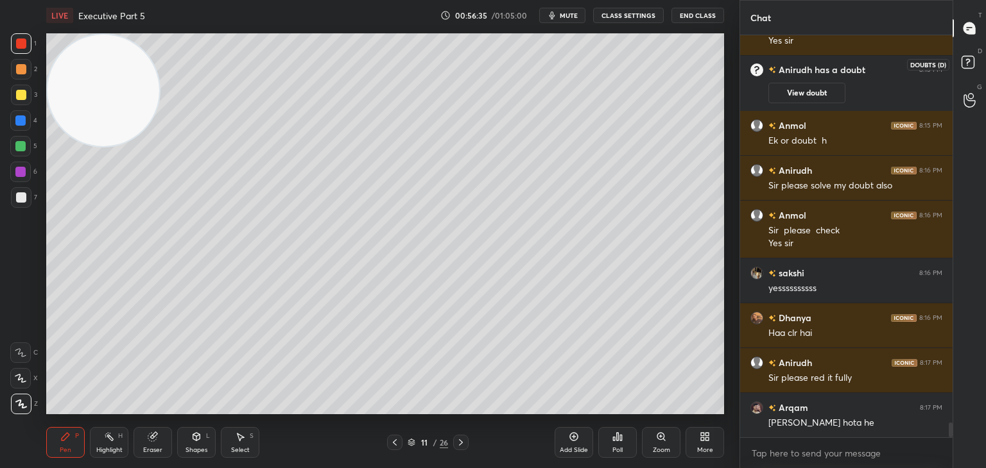
click at [969, 60] on rect at bounding box center [967, 62] width 12 height 12
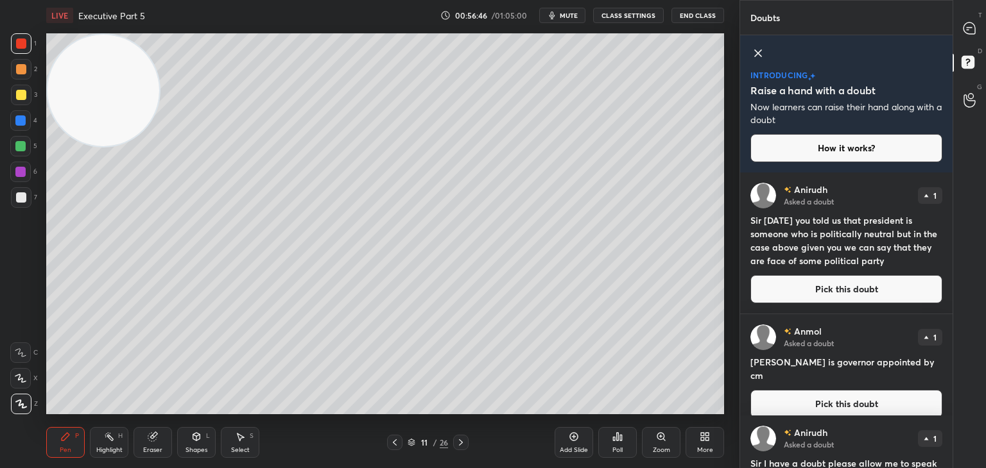
click at [836, 286] on button "Pick this doubt" at bounding box center [846, 289] width 192 height 28
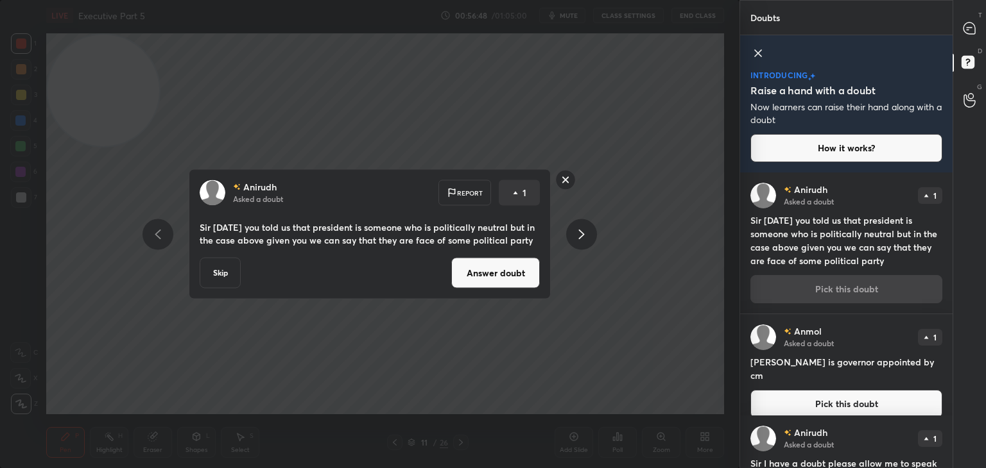
click at [494, 277] on button "Answer doubt" at bounding box center [495, 273] width 89 height 31
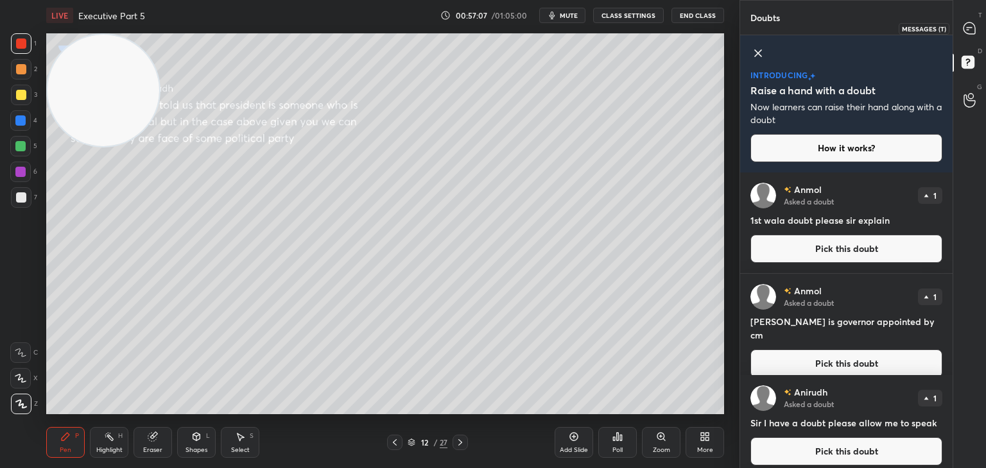
click at [968, 33] on icon at bounding box center [969, 28] width 12 height 12
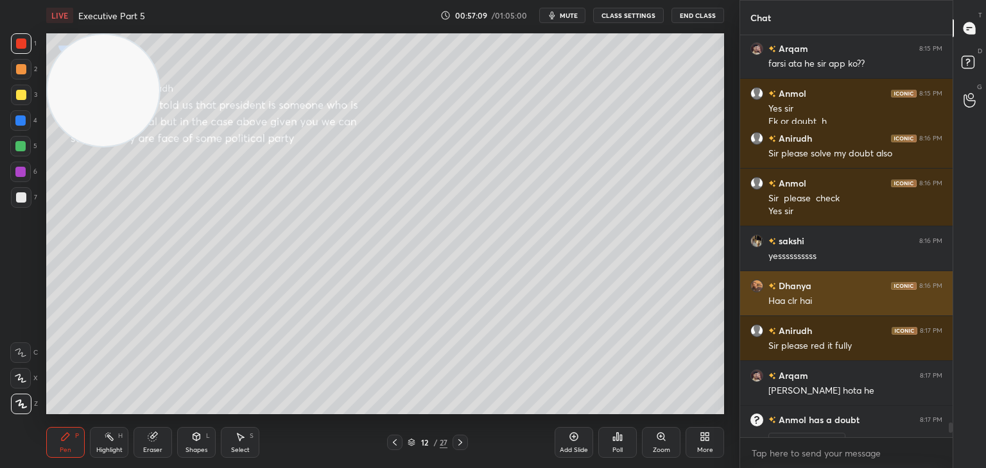
scroll to position [10407, 0]
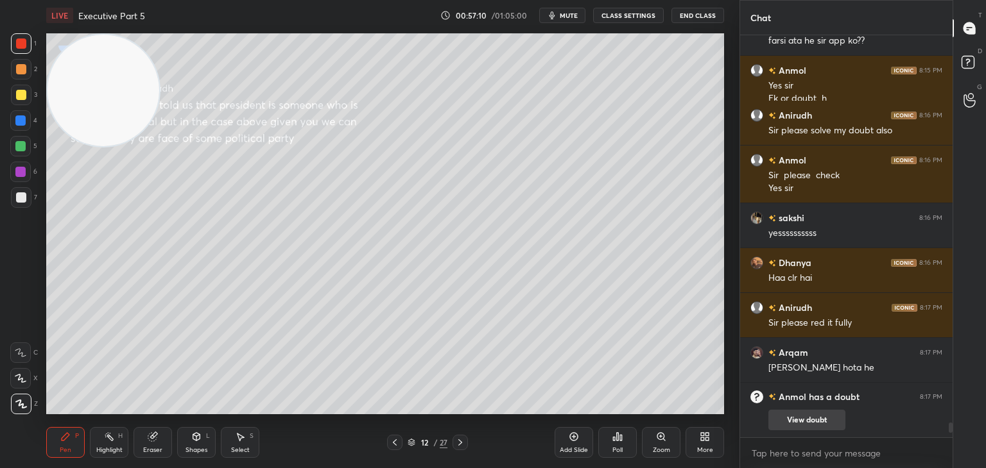
click at [827, 422] on button "View doubt" at bounding box center [806, 420] width 77 height 21
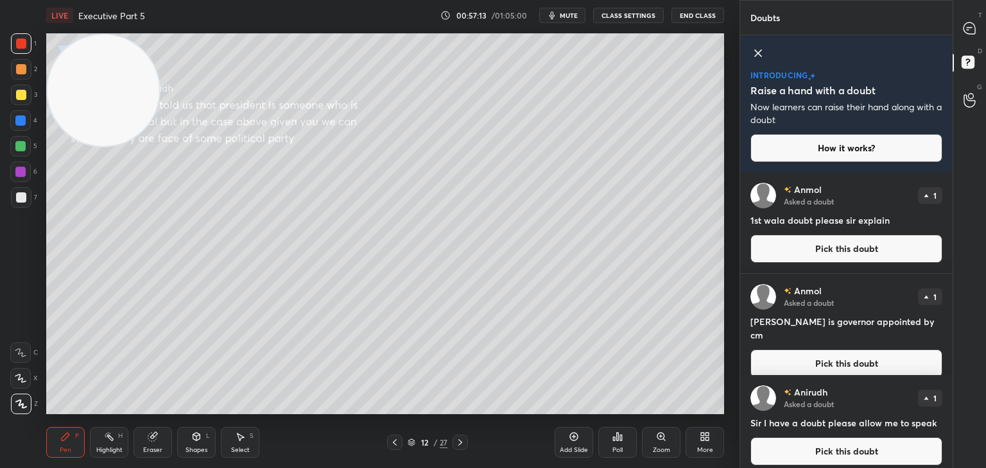
scroll to position [123, 0]
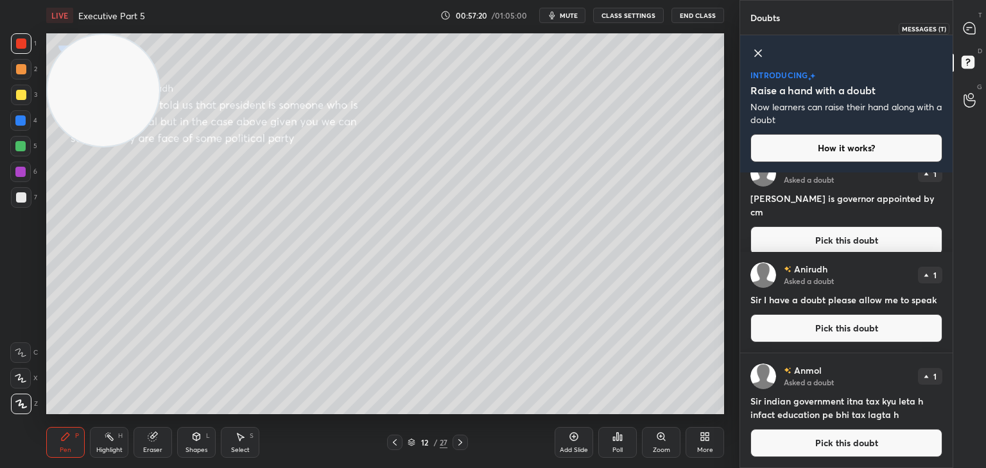
click at [974, 30] on icon at bounding box center [969, 28] width 12 height 12
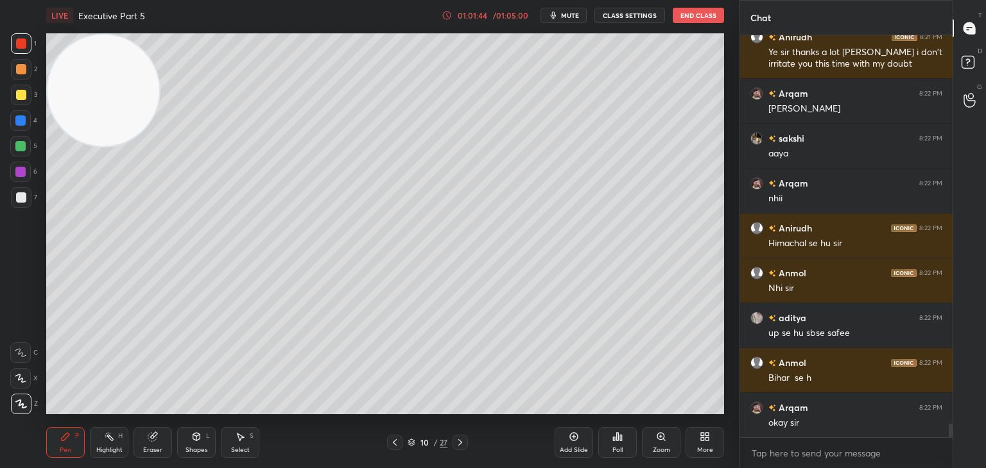
scroll to position [11757, 0]
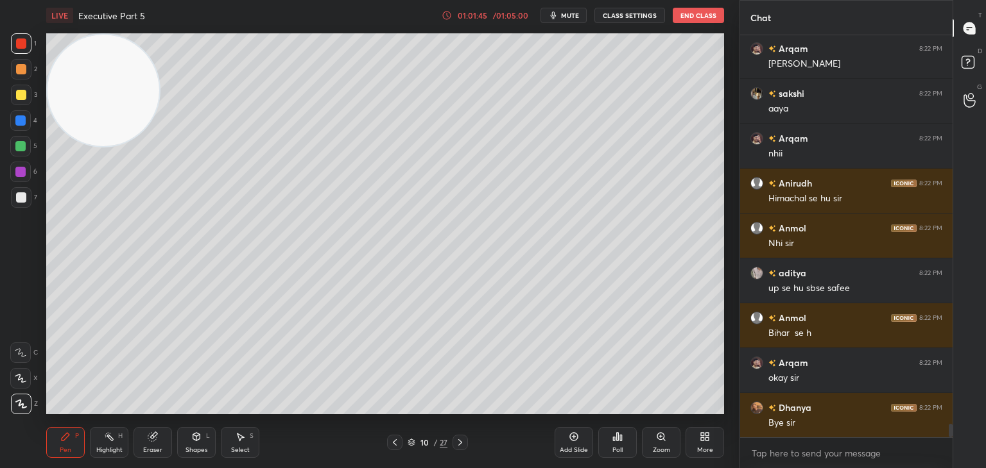
click at [696, 19] on button "End Class" at bounding box center [698, 15] width 51 height 15
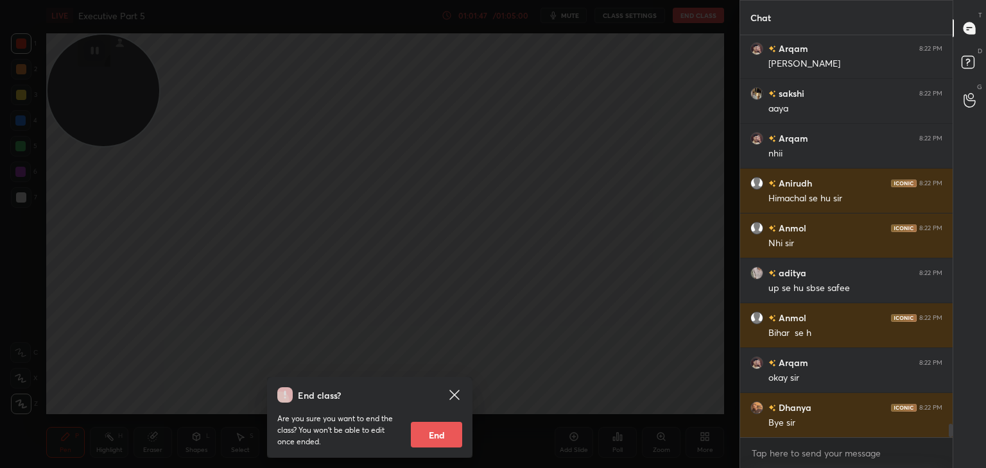
click at [435, 435] on button "End" at bounding box center [436, 435] width 51 height 26
type textarea "x"
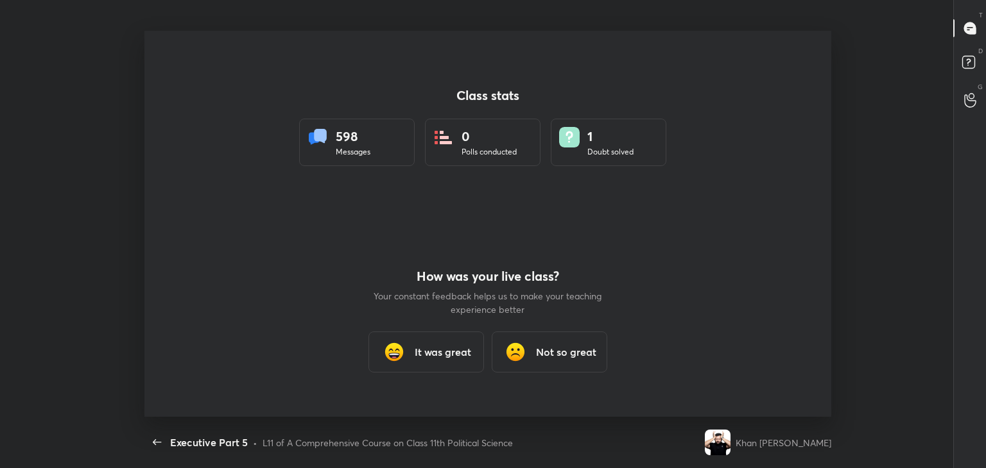
scroll to position [0, 0]
click at [443, 360] on div "It was great" at bounding box center [426, 352] width 116 height 41
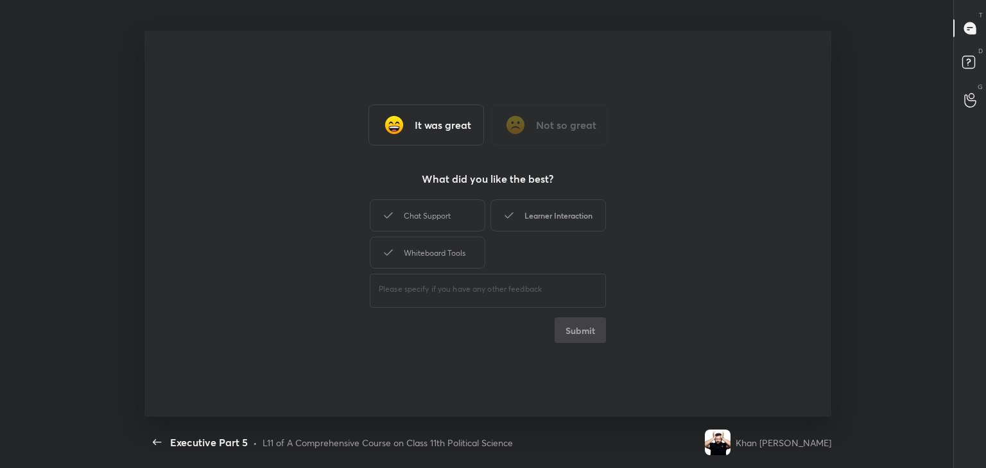
click at [546, 228] on div "Learner Interaction" at bounding box center [548, 216] width 116 height 32
click at [451, 262] on div "Whiteboard Tools" at bounding box center [428, 253] width 116 height 32
click at [585, 334] on button "Submit" at bounding box center [579, 331] width 51 height 26
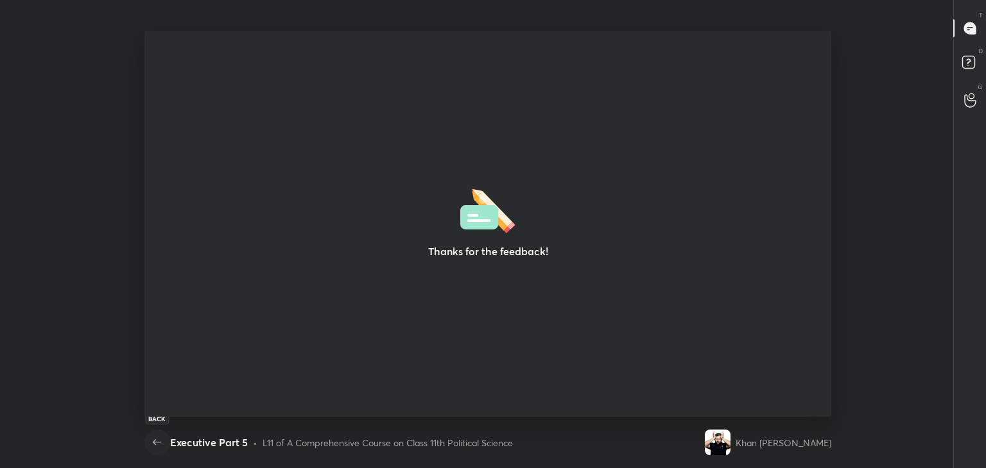
click at [157, 446] on icon "button" at bounding box center [157, 442] width 15 height 15
